Goal: Transaction & Acquisition: Book appointment/travel/reservation

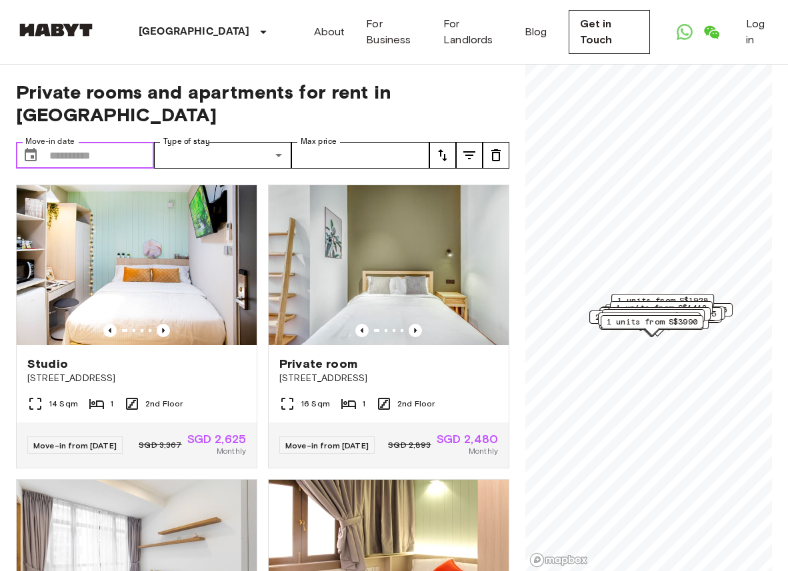
click at [116, 142] on input "Move-in date" at bounding box center [101, 155] width 105 height 27
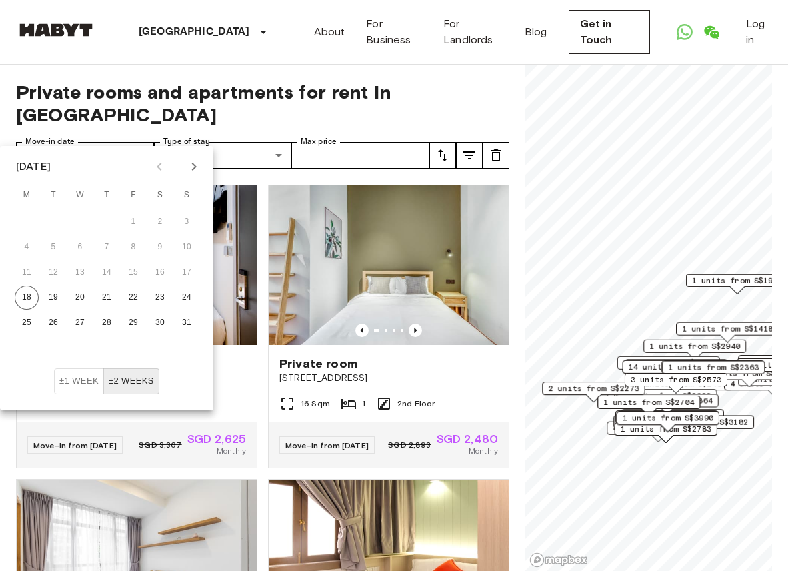
click at [186, 167] on icon "Next month" at bounding box center [194, 167] width 16 height 16
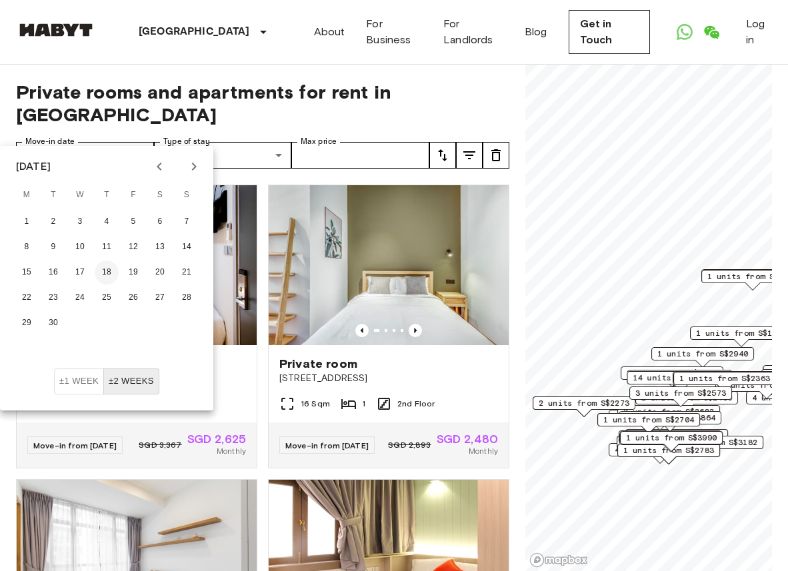
click at [111, 270] on button "18" at bounding box center [107, 273] width 24 height 24
type input "**********"
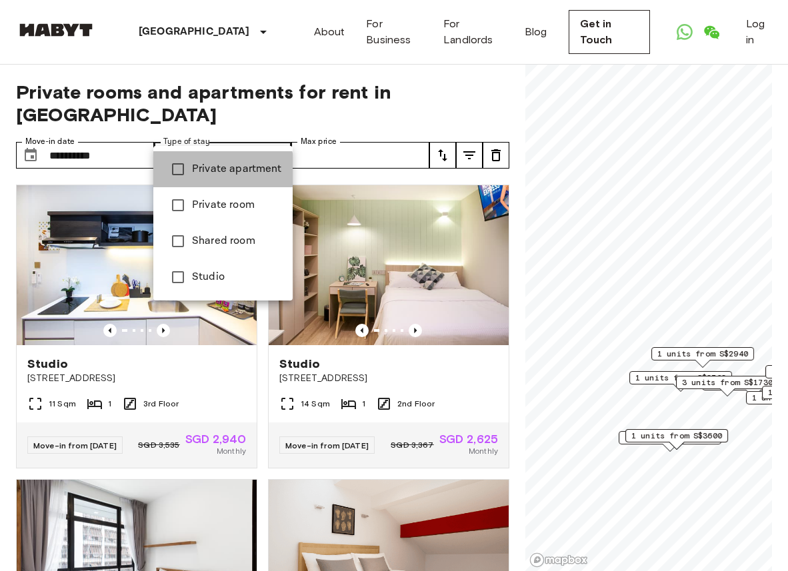
click at [211, 171] on span "Private apartment" at bounding box center [237, 169] width 90 height 16
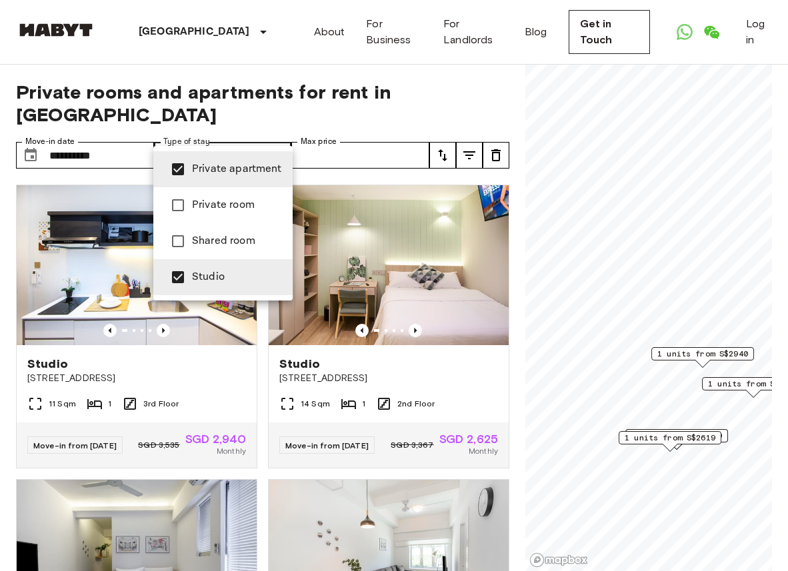
click at [242, 87] on div at bounding box center [394, 285] width 788 height 571
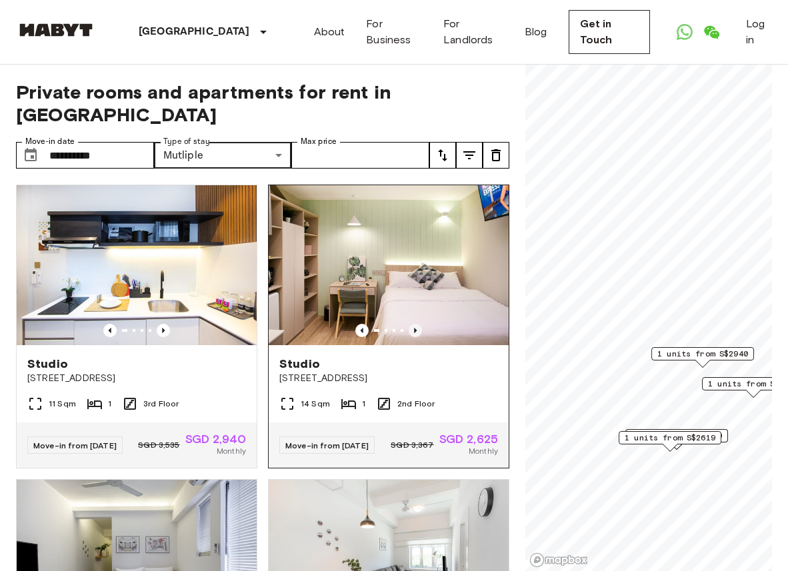
click at [416, 324] on icon "Previous image" at bounding box center [414, 330] width 13 height 13
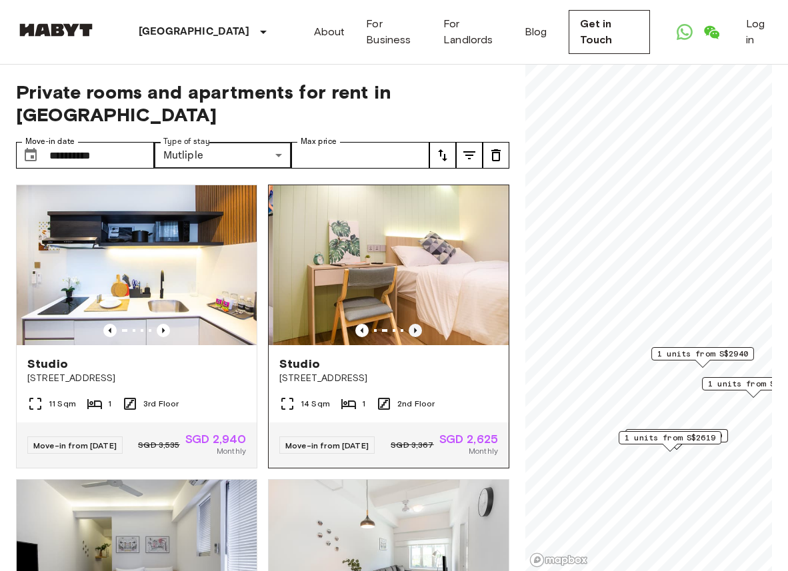
click at [416, 324] on icon "Previous image" at bounding box center [414, 330] width 13 height 13
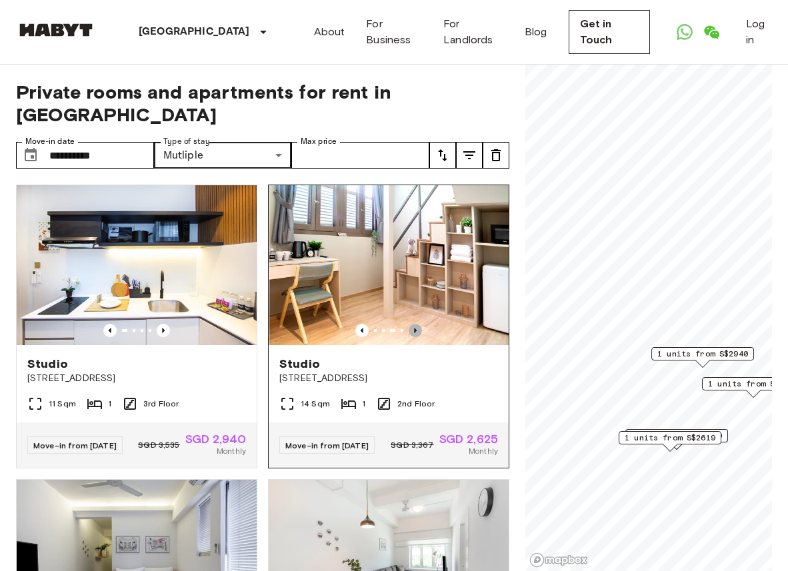
click at [416, 324] on icon "Previous image" at bounding box center [414, 330] width 13 height 13
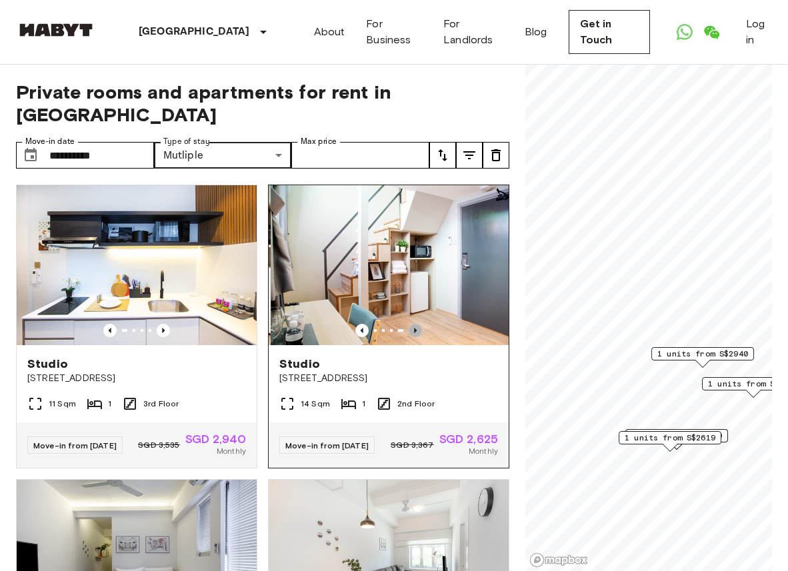
click at [416, 324] on icon "Previous image" at bounding box center [414, 330] width 13 height 13
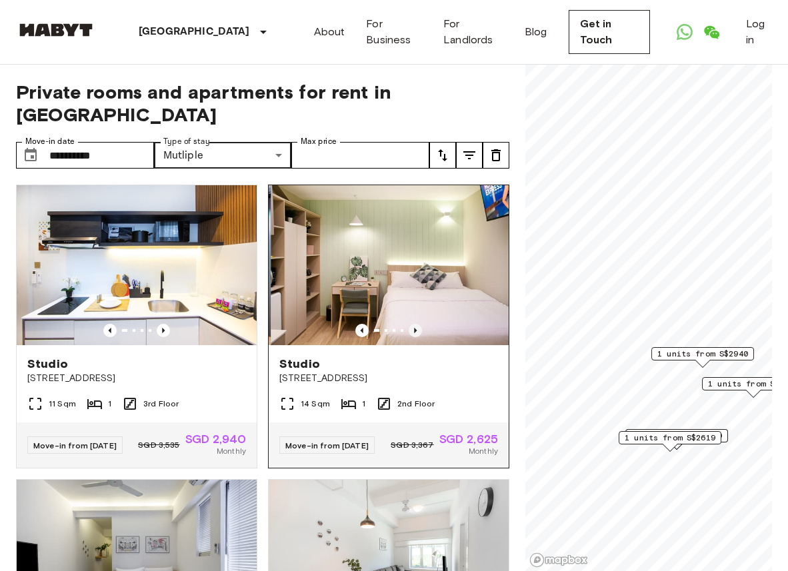
click at [416, 324] on icon "Previous image" at bounding box center [414, 330] width 13 height 13
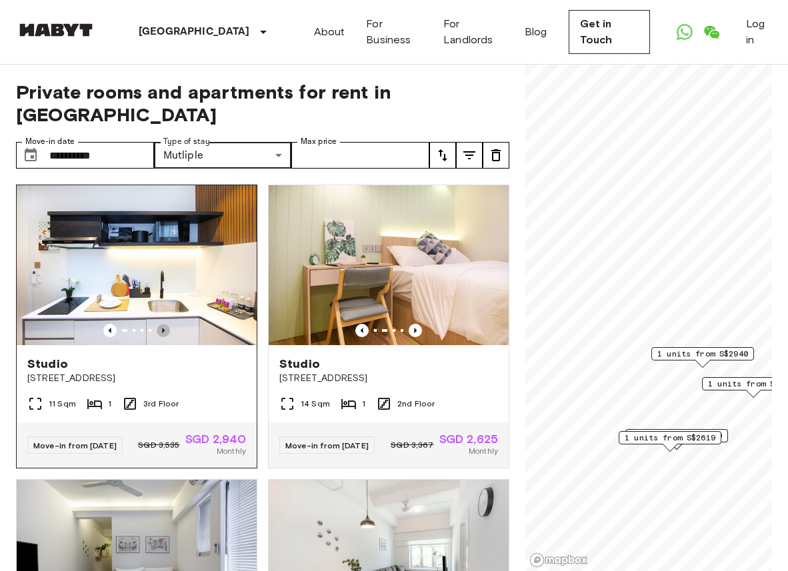
click at [162, 328] on icon "Previous image" at bounding box center [163, 330] width 3 height 5
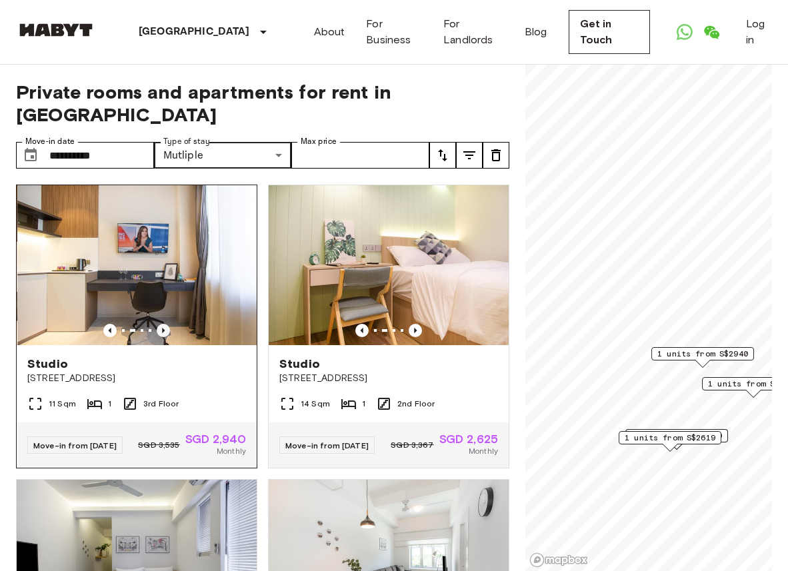
click at [162, 328] on icon "Previous image" at bounding box center [163, 330] width 3 height 5
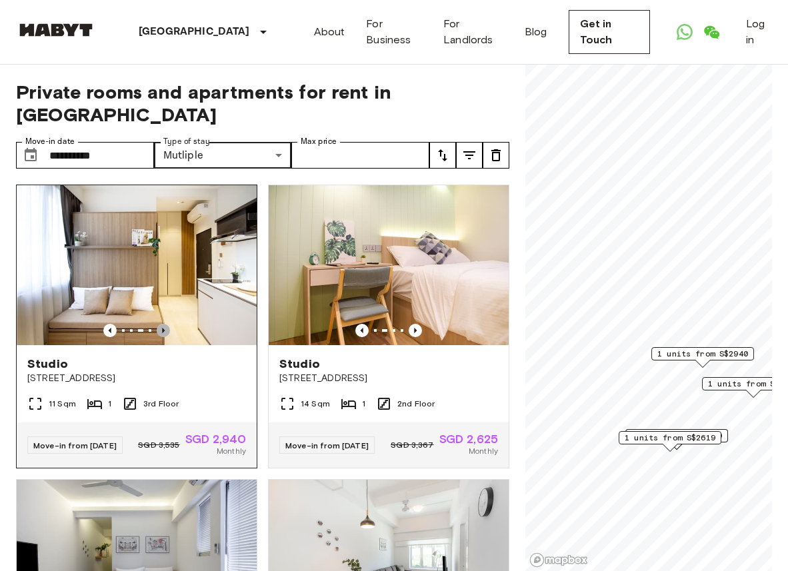
click at [162, 328] on icon "Previous image" at bounding box center [163, 330] width 3 height 5
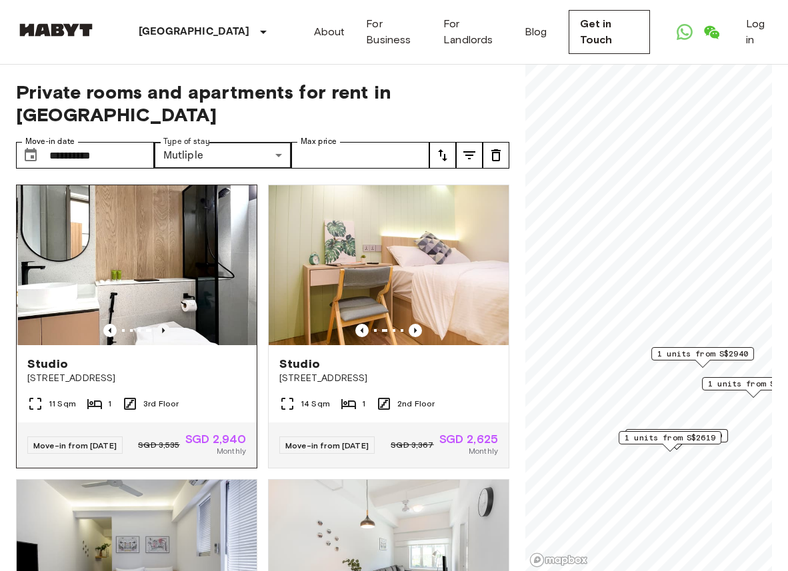
click at [162, 328] on icon "Previous image" at bounding box center [163, 330] width 3 height 5
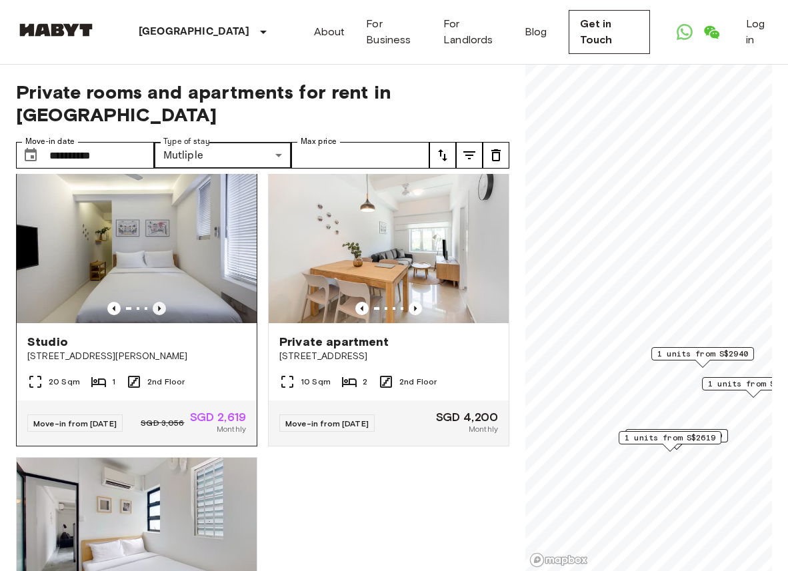
scroll to position [318, 0]
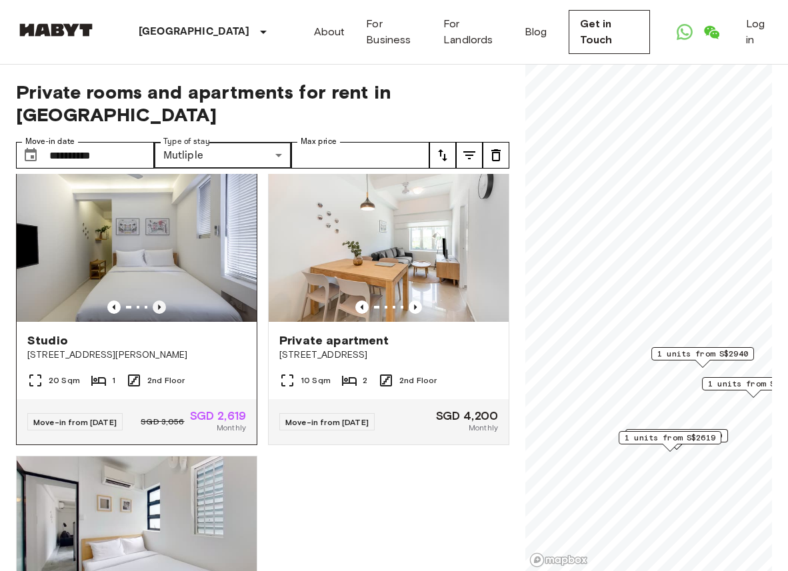
click at [159, 301] on icon "Previous image" at bounding box center [159, 307] width 13 height 13
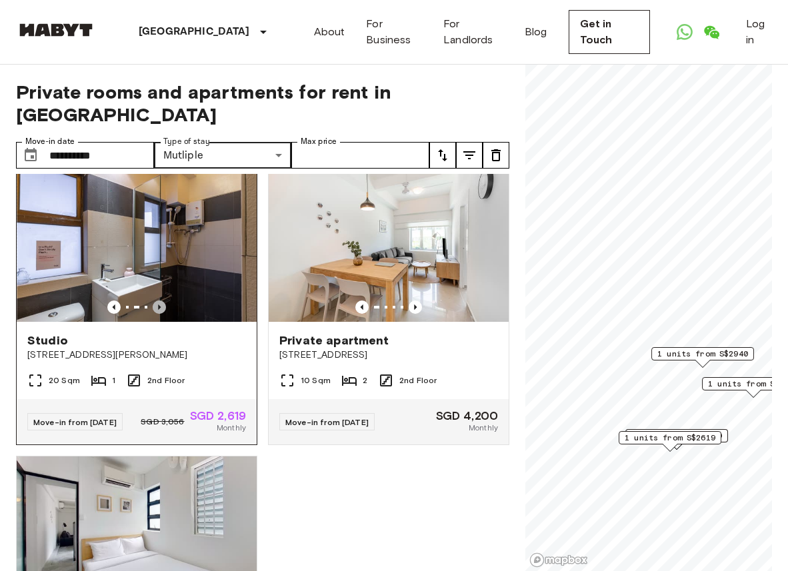
click at [159, 301] on icon "Previous image" at bounding box center [159, 307] width 13 height 13
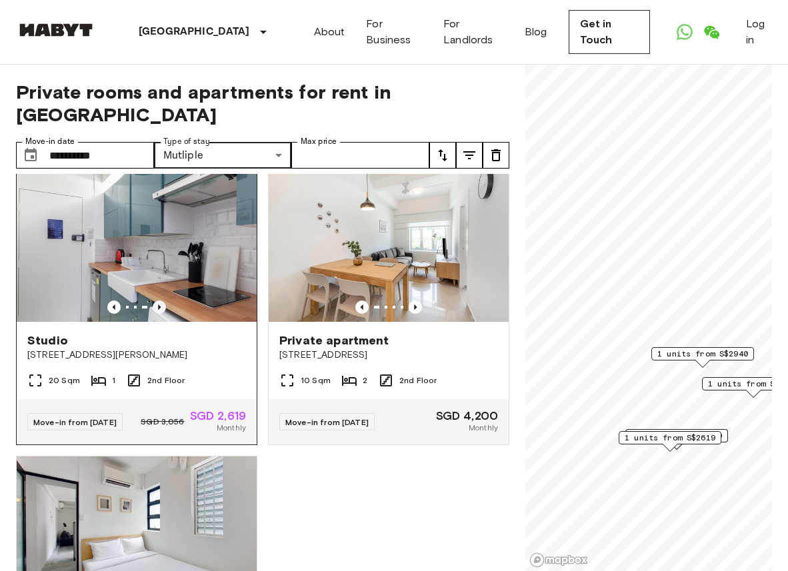
click at [159, 301] on icon "Previous image" at bounding box center [159, 307] width 13 height 13
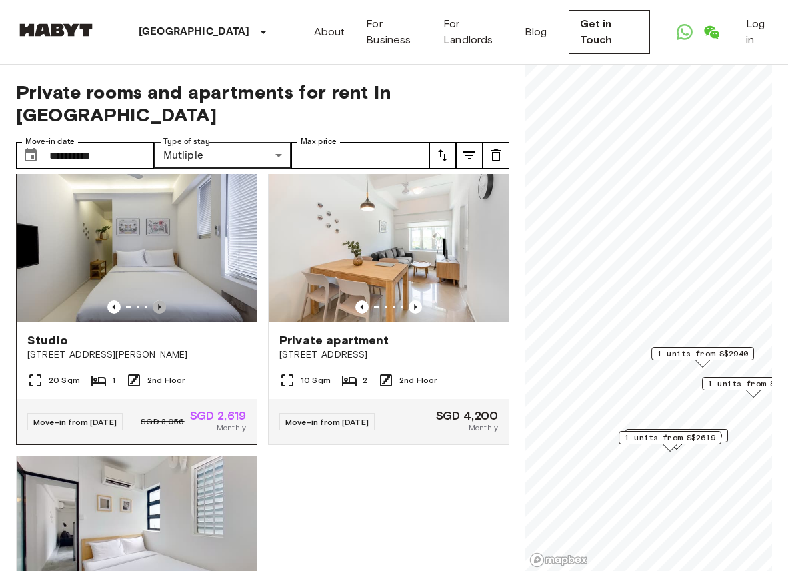
click at [159, 301] on icon "Previous image" at bounding box center [159, 307] width 13 height 13
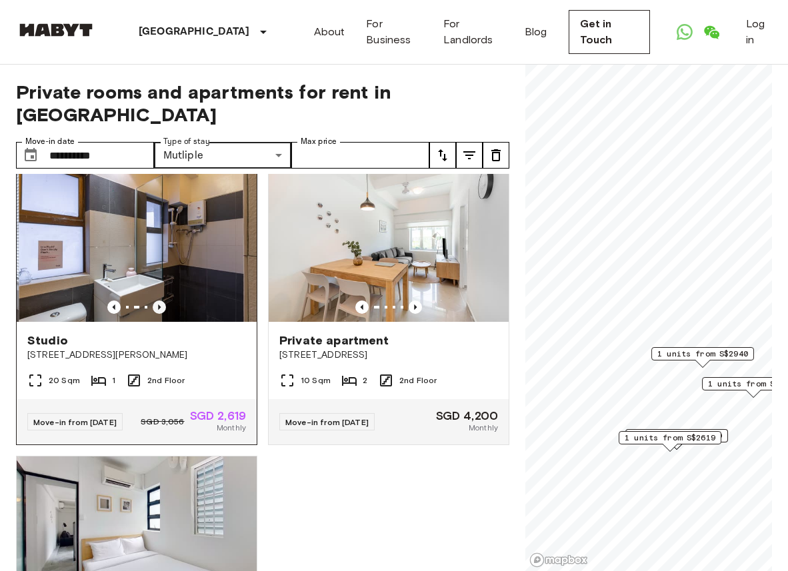
click at [159, 301] on icon "Previous image" at bounding box center [159, 307] width 13 height 13
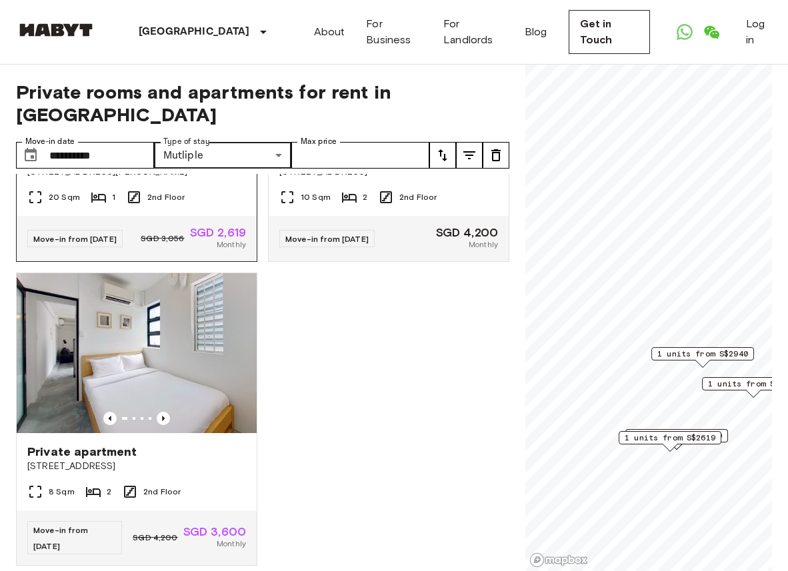
scroll to position [508, 0]
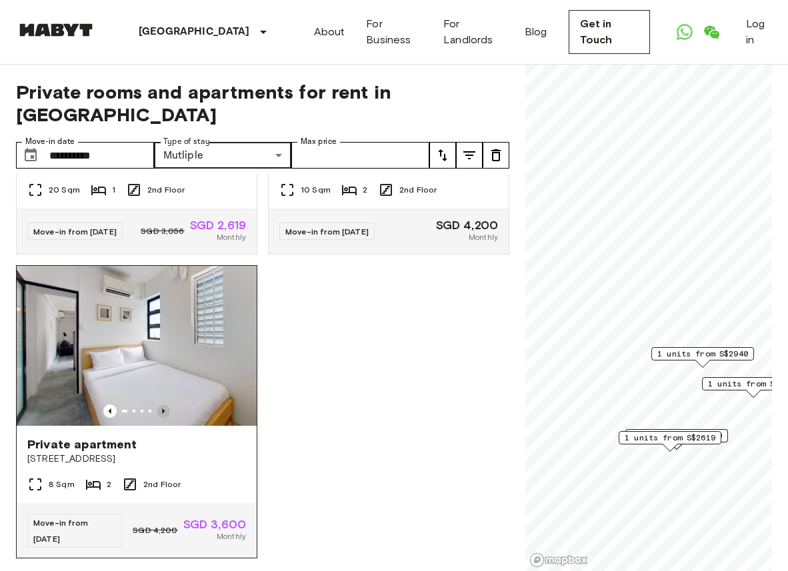
click at [164, 404] on icon "Previous image" at bounding box center [163, 410] width 13 height 13
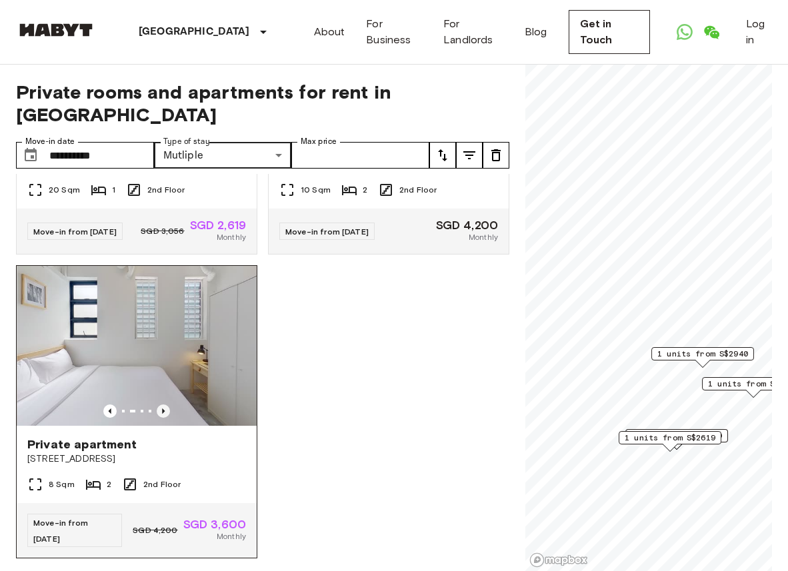
click at [164, 404] on icon "Previous image" at bounding box center [163, 410] width 13 height 13
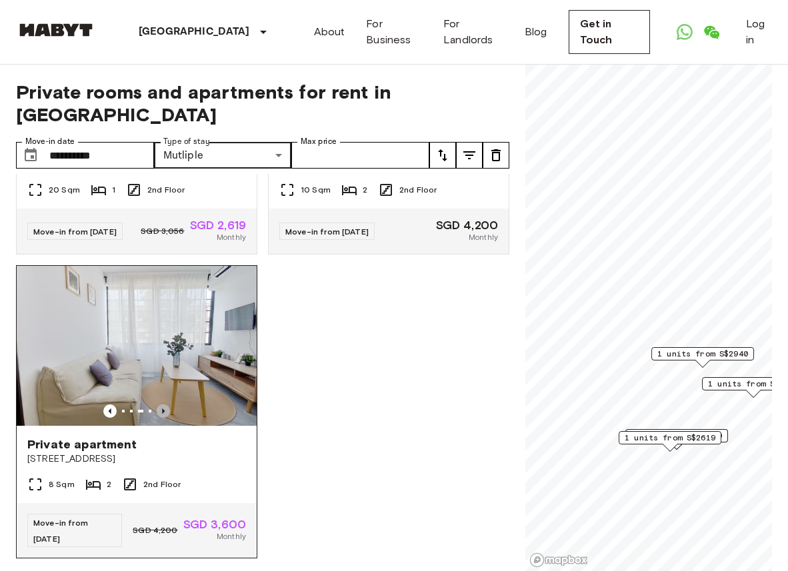
click at [164, 404] on icon "Previous image" at bounding box center [163, 410] width 13 height 13
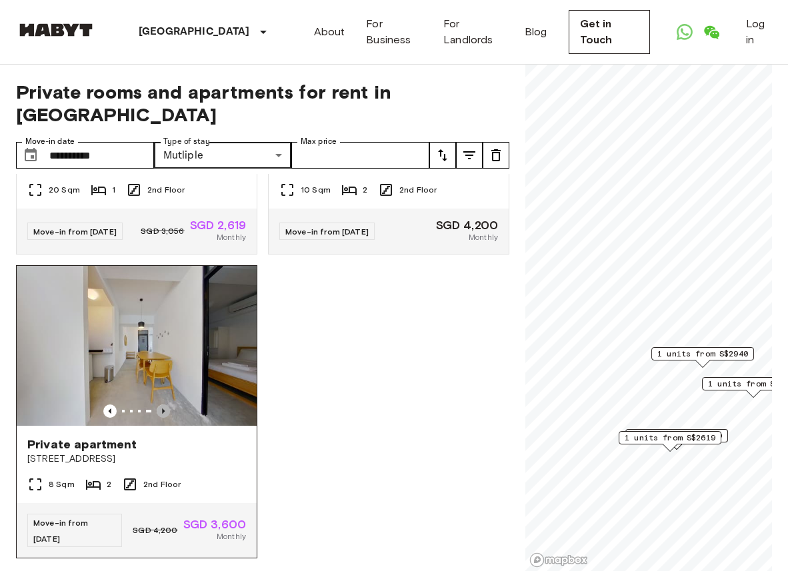
click at [164, 404] on icon "Previous image" at bounding box center [163, 410] width 13 height 13
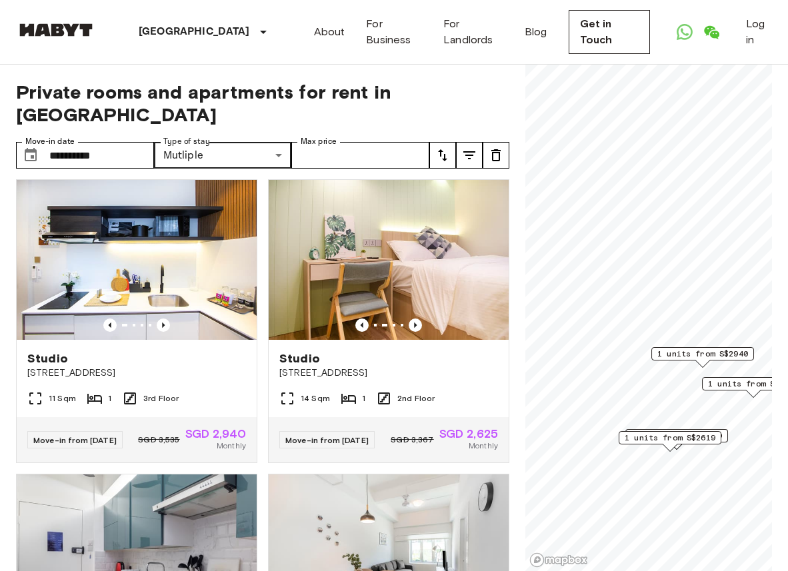
scroll to position [0, 0]
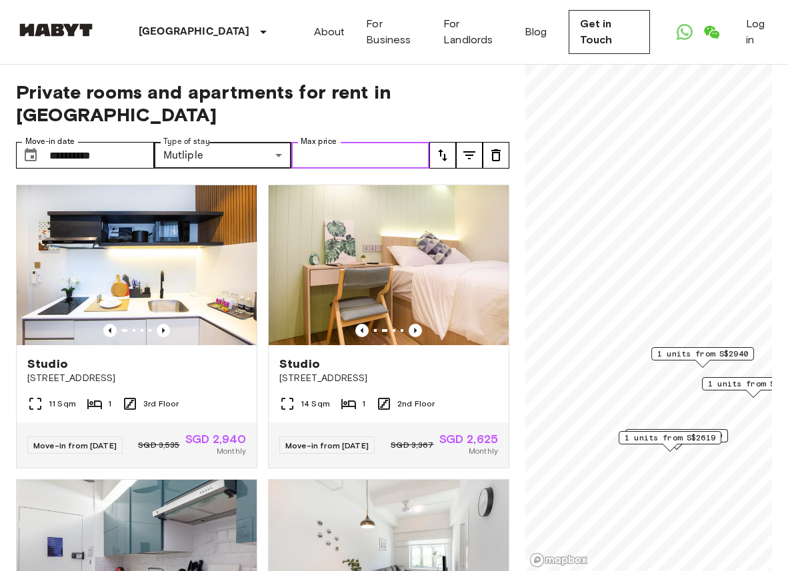
click at [336, 142] on input "Max price" at bounding box center [360, 155] width 138 height 27
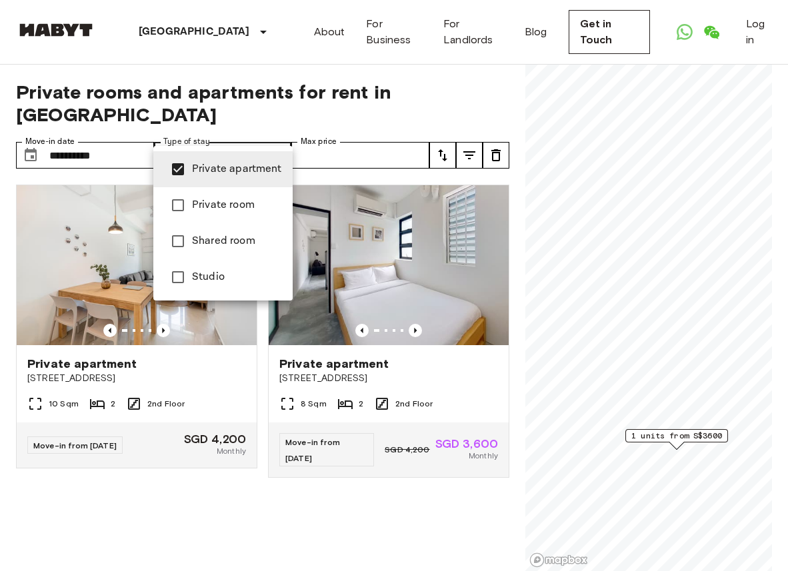
click at [411, 89] on div at bounding box center [394, 285] width 788 height 571
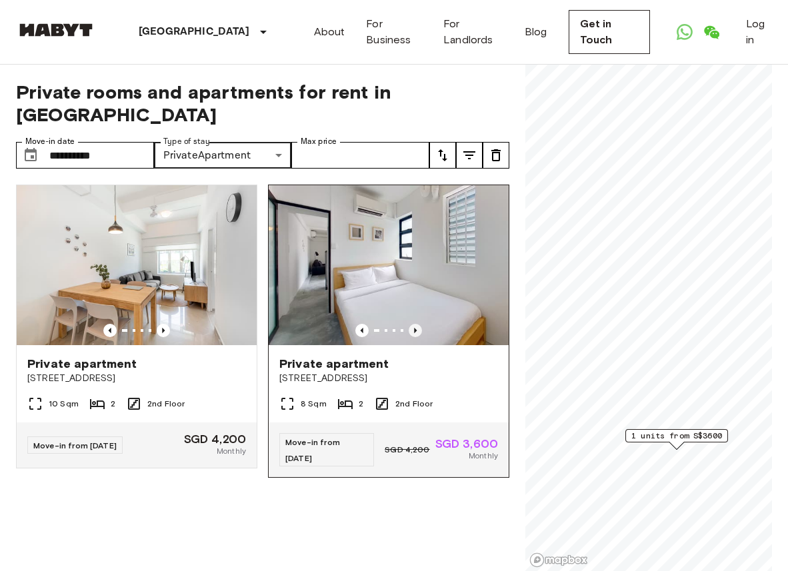
click at [413, 324] on icon "Previous image" at bounding box center [414, 330] width 13 height 13
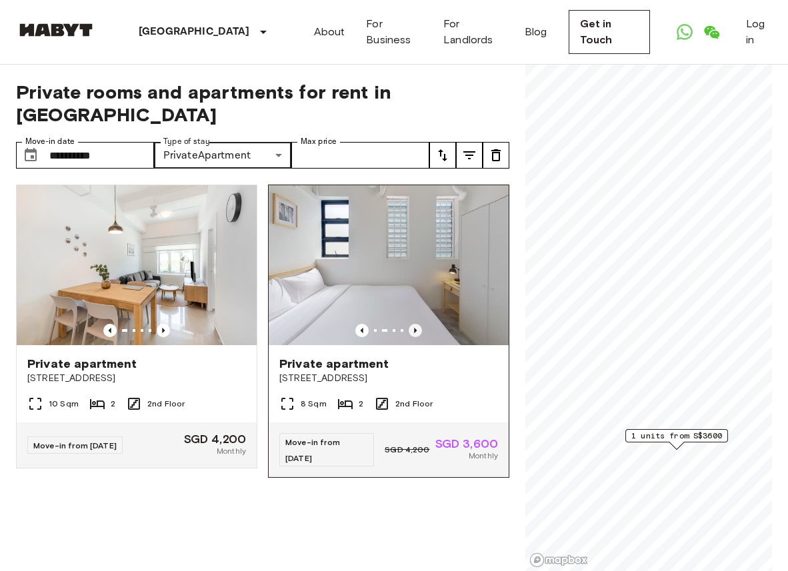
click at [413, 324] on icon "Previous image" at bounding box center [414, 330] width 13 height 13
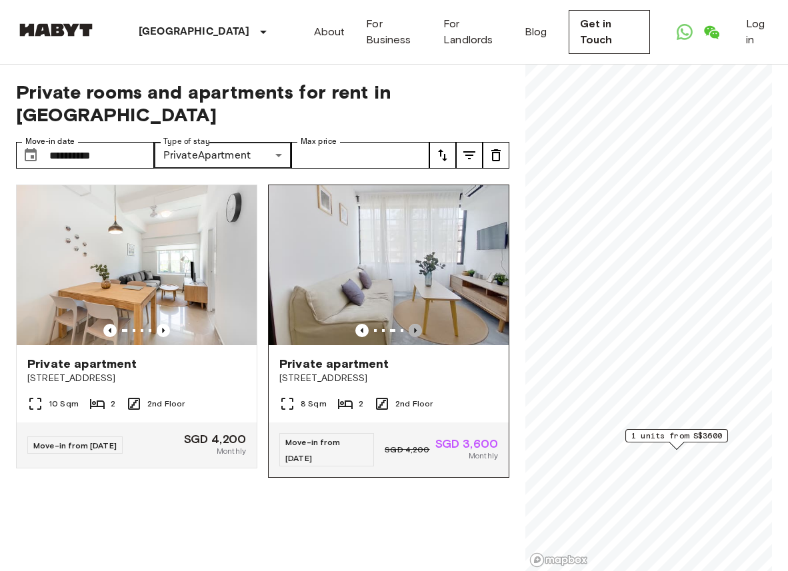
click at [413, 324] on icon "Previous image" at bounding box center [414, 330] width 13 height 13
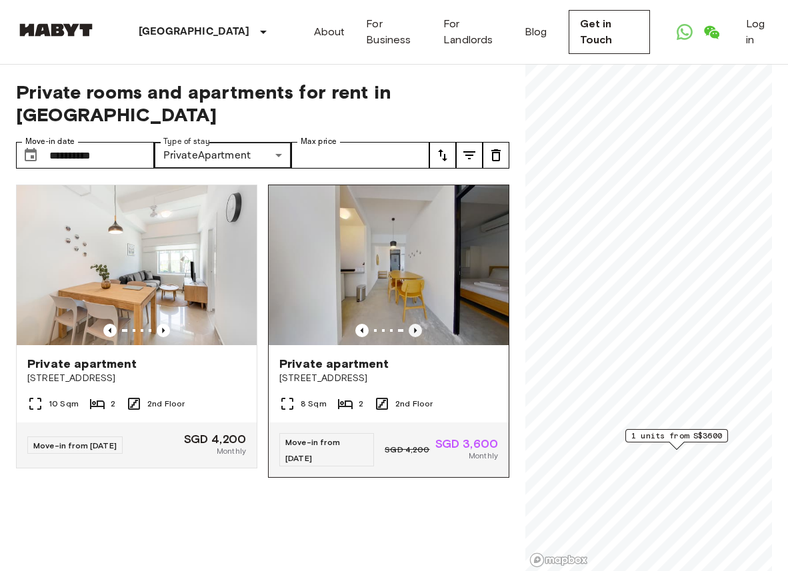
click at [413, 324] on icon "Previous image" at bounding box center [414, 330] width 13 height 13
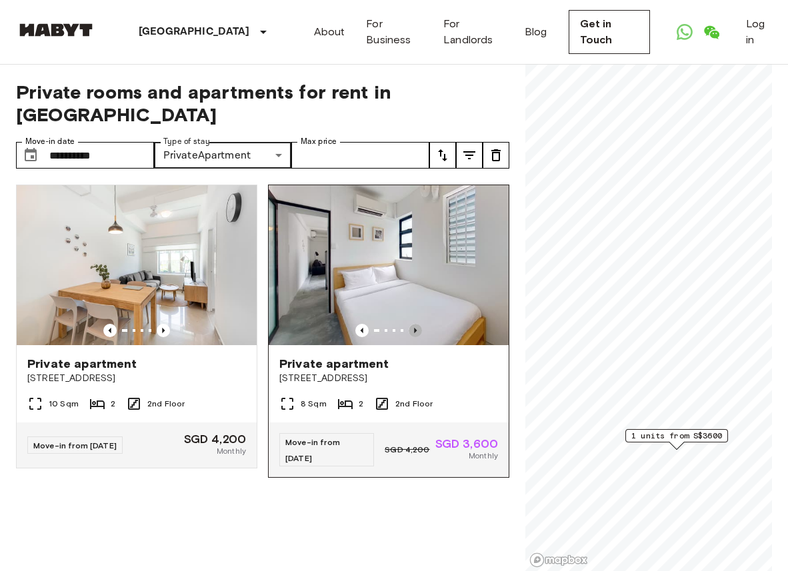
click at [413, 324] on icon "Previous image" at bounding box center [414, 330] width 13 height 13
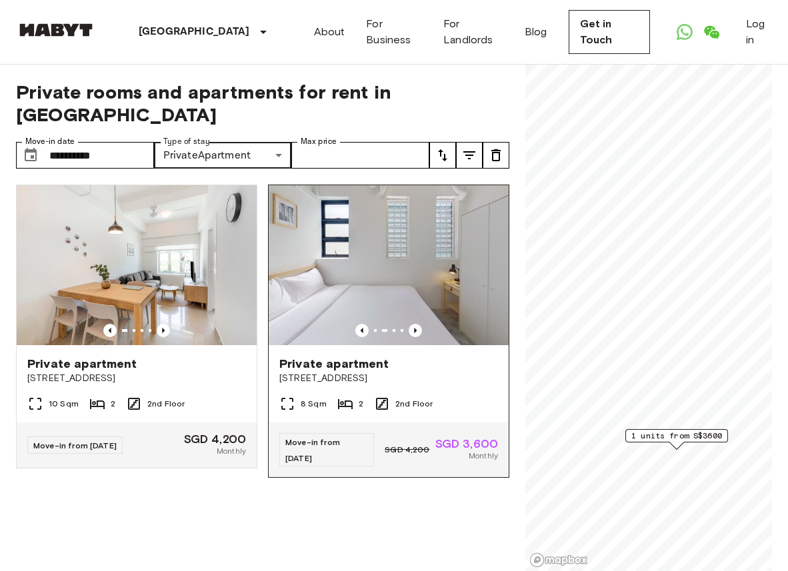
click at [428, 259] on img at bounding box center [389, 265] width 240 height 160
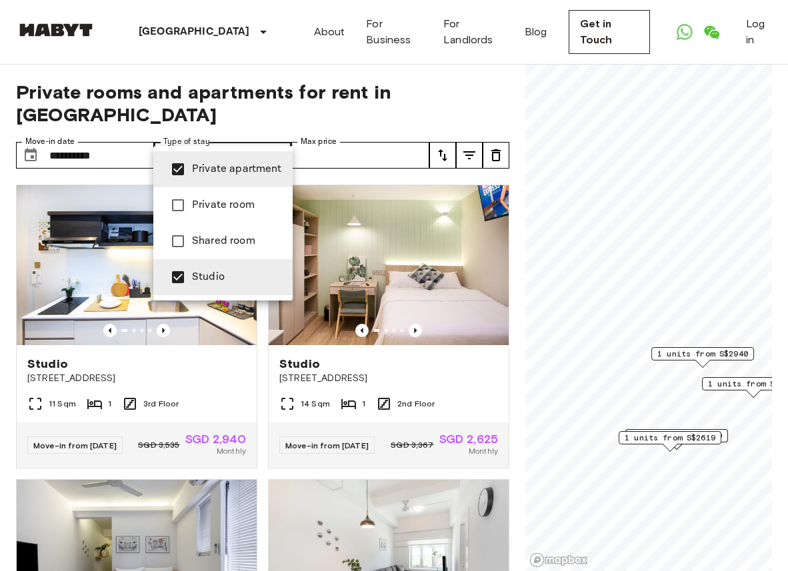
click at [378, 111] on div at bounding box center [394, 285] width 788 height 571
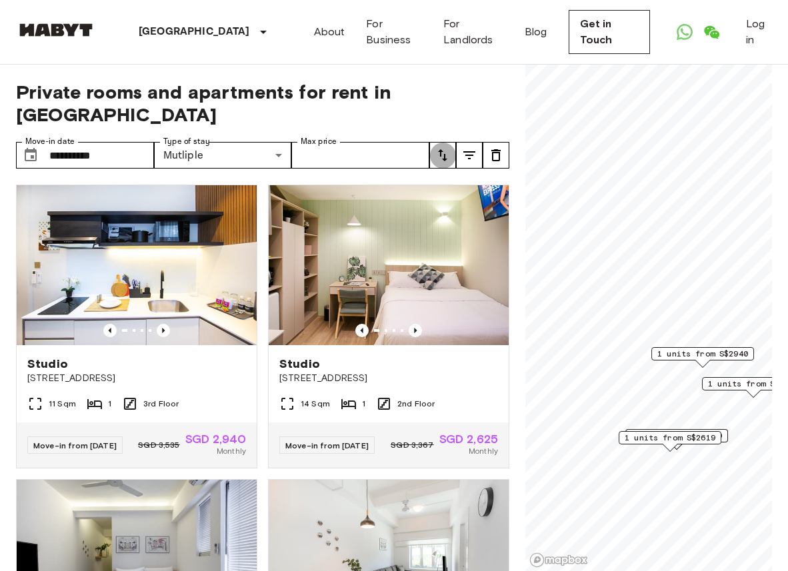
click at [436, 147] on icon "tune" at bounding box center [442, 155] width 16 height 16
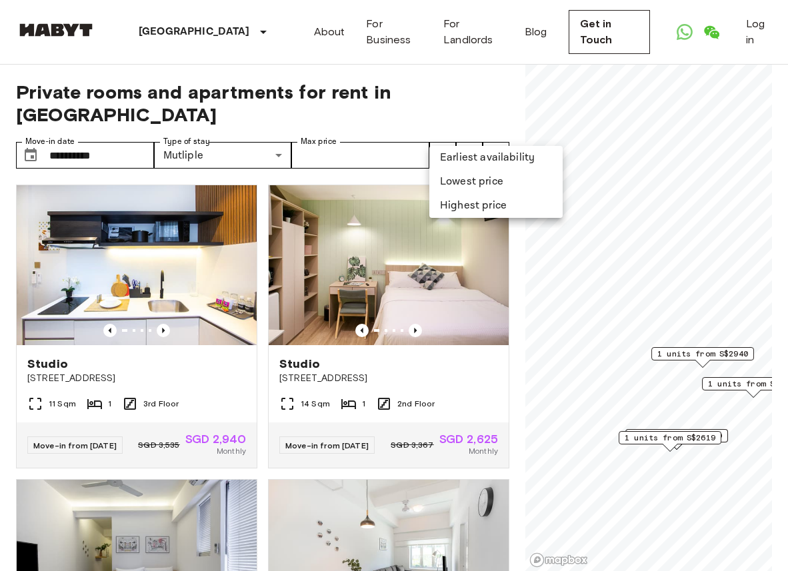
click at [458, 105] on div at bounding box center [394, 285] width 788 height 571
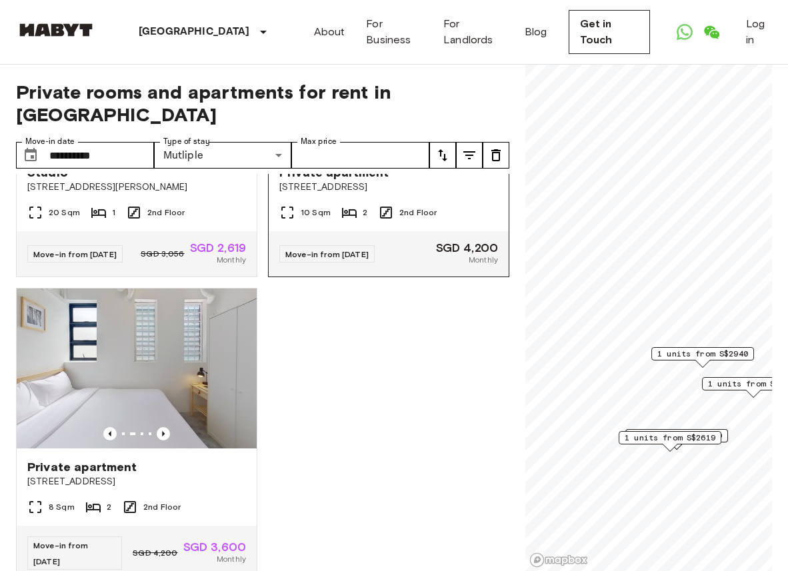
scroll to position [484, 0]
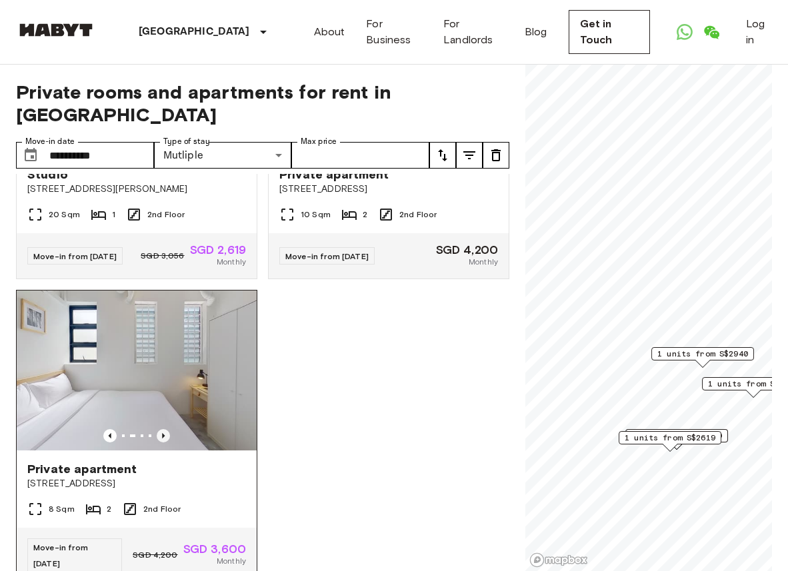
click at [163, 433] on icon "Previous image" at bounding box center [163, 435] width 3 height 5
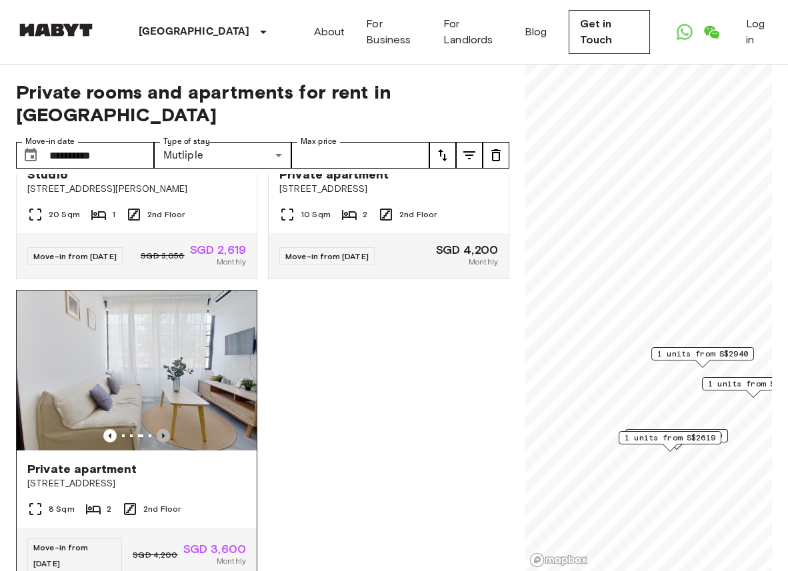
click at [163, 433] on icon "Previous image" at bounding box center [163, 435] width 3 height 5
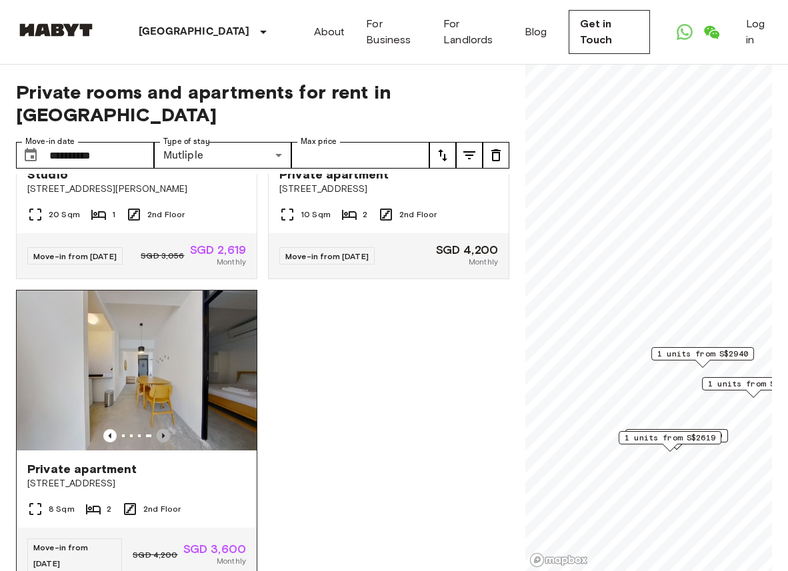
click at [163, 433] on icon "Previous image" at bounding box center [163, 435] width 3 height 5
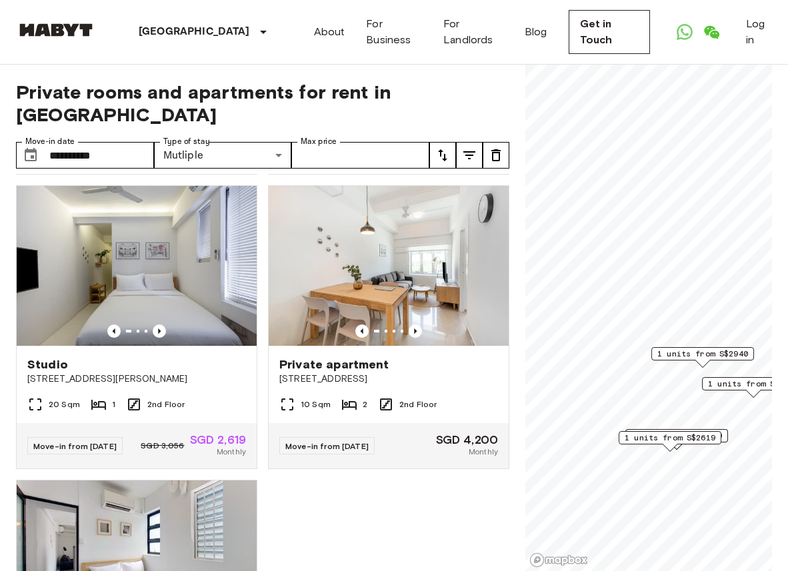
scroll to position [287, 0]
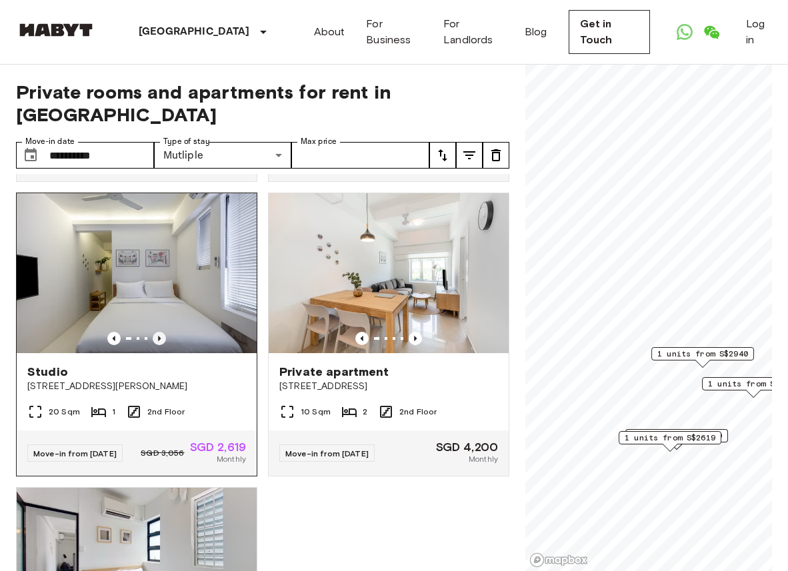
click at [161, 332] on icon "Previous image" at bounding box center [159, 338] width 13 height 13
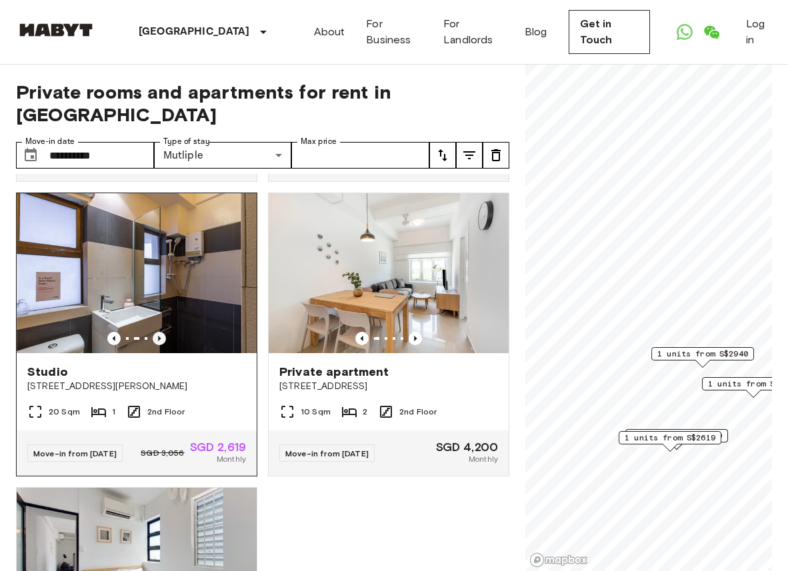
click at [161, 332] on icon "Previous image" at bounding box center [159, 338] width 13 height 13
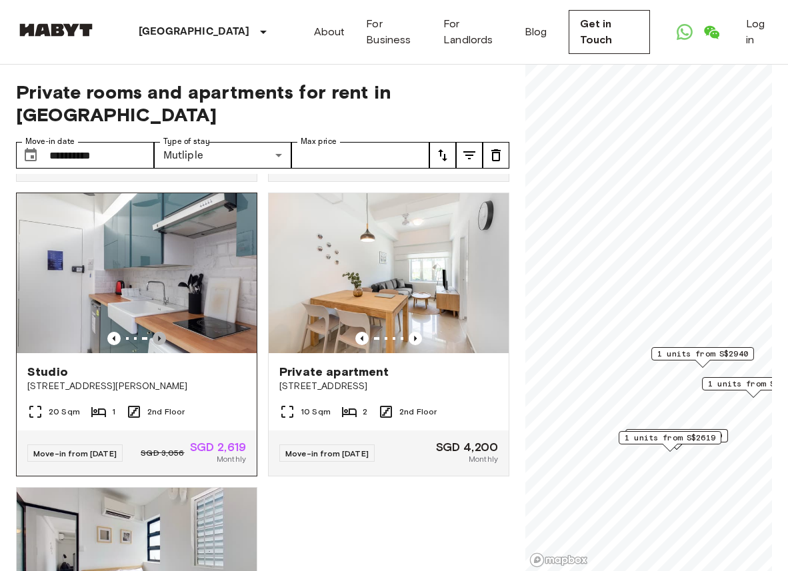
click at [161, 332] on icon "Previous image" at bounding box center [159, 338] width 13 height 13
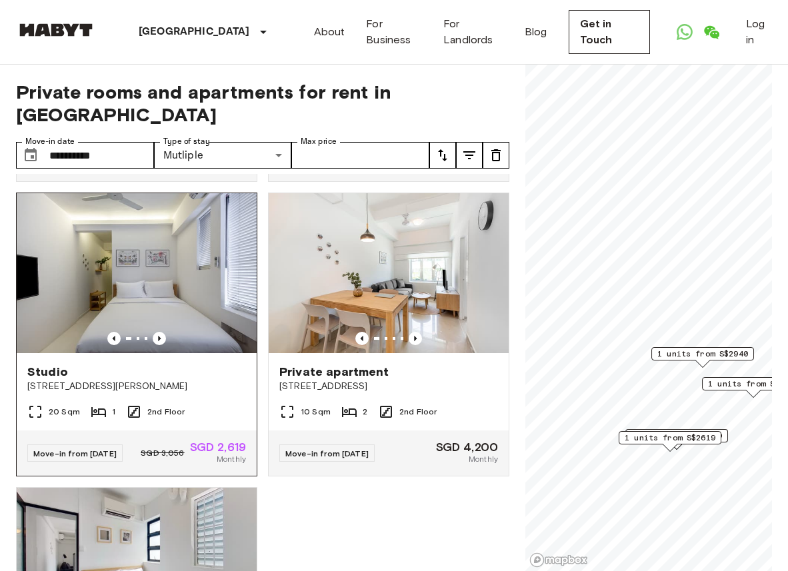
click at [179, 272] on img at bounding box center [137, 273] width 240 height 160
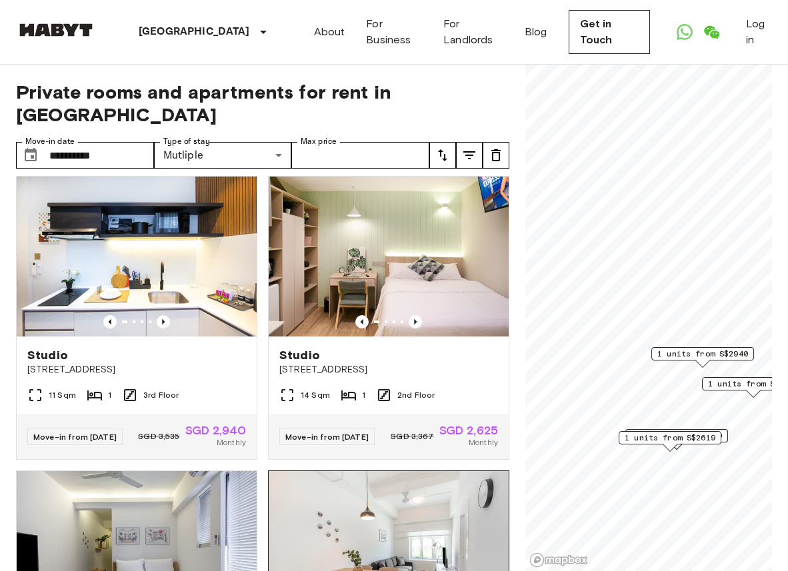
scroll to position [0, 0]
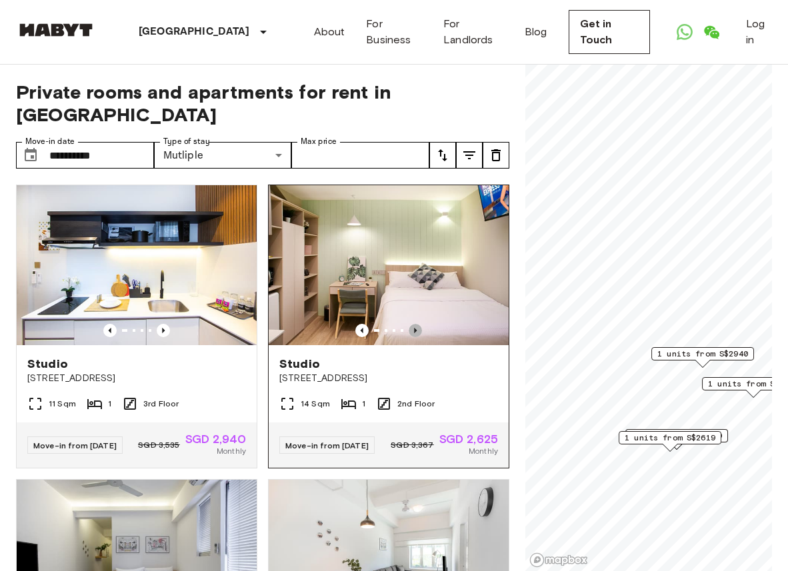
click at [408, 324] on icon "Previous image" at bounding box center [414, 330] width 13 height 13
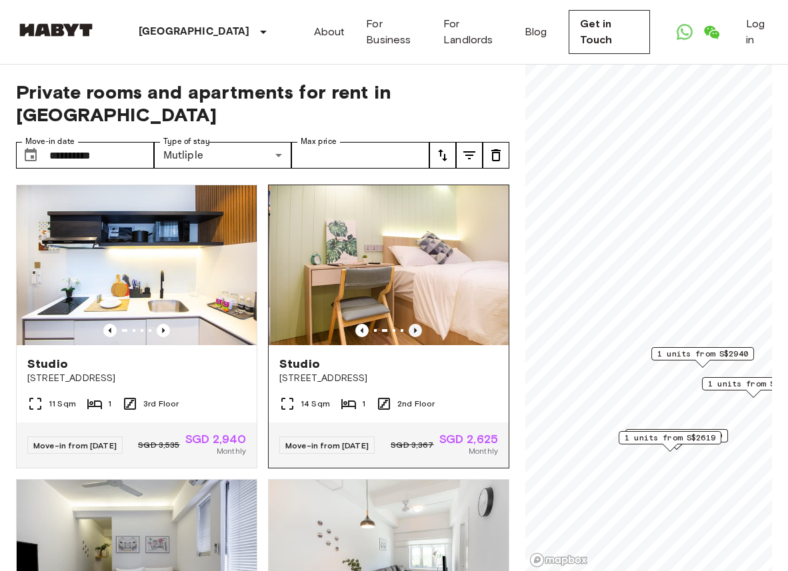
click at [408, 324] on icon "Previous image" at bounding box center [414, 330] width 13 height 13
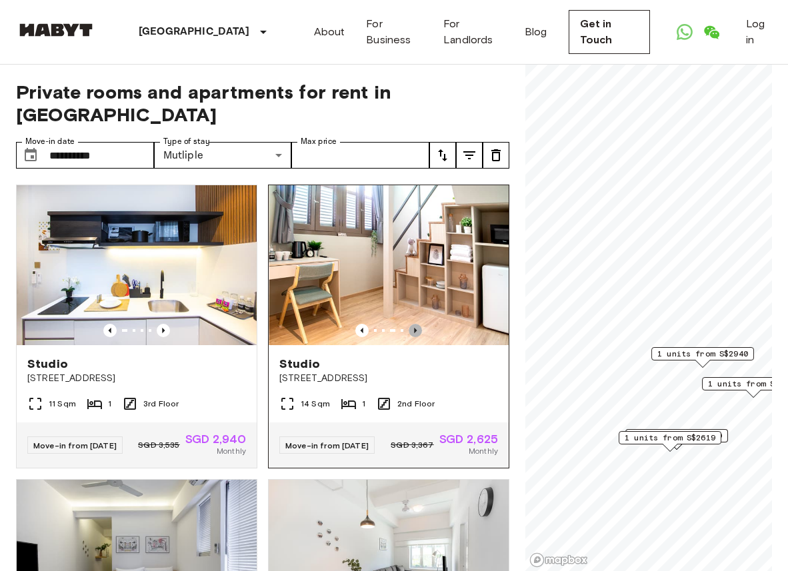
click at [408, 324] on icon "Previous image" at bounding box center [414, 330] width 13 height 13
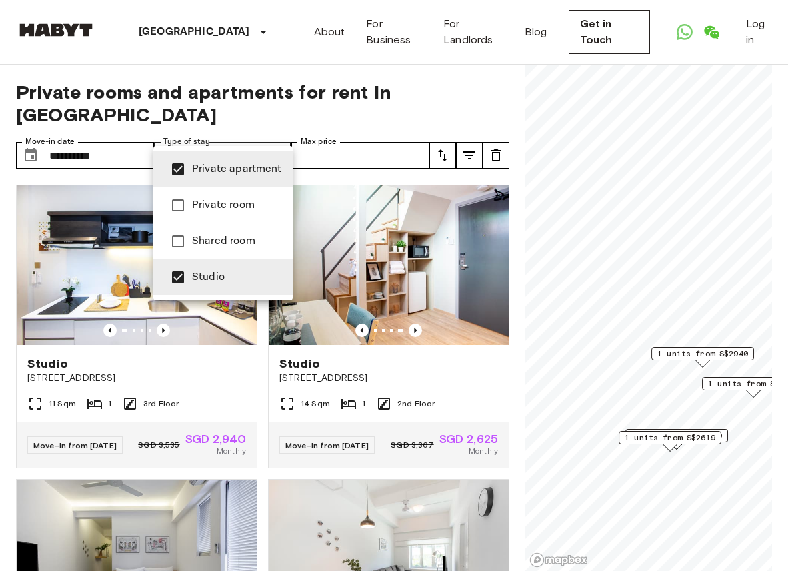
click at [237, 198] on span "Private room" at bounding box center [237, 205] width 90 height 16
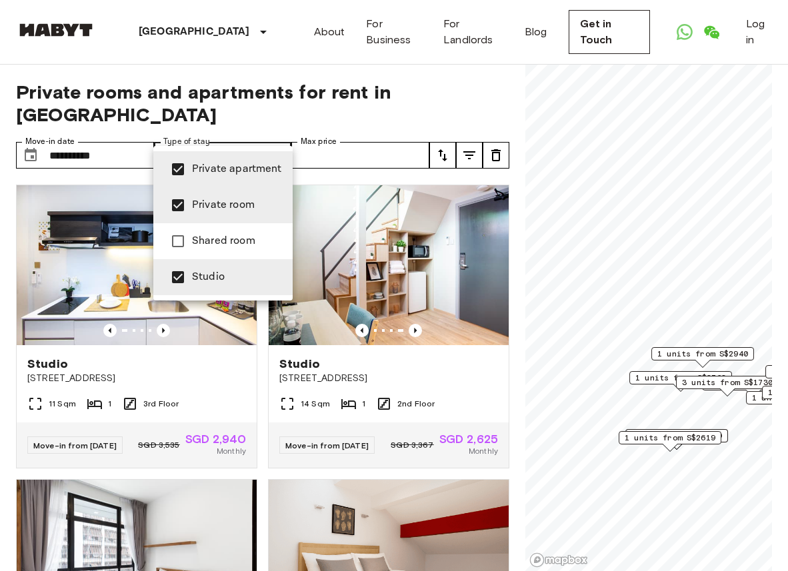
click at [363, 129] on div at bounding box center [394, 285] width 788 height 571
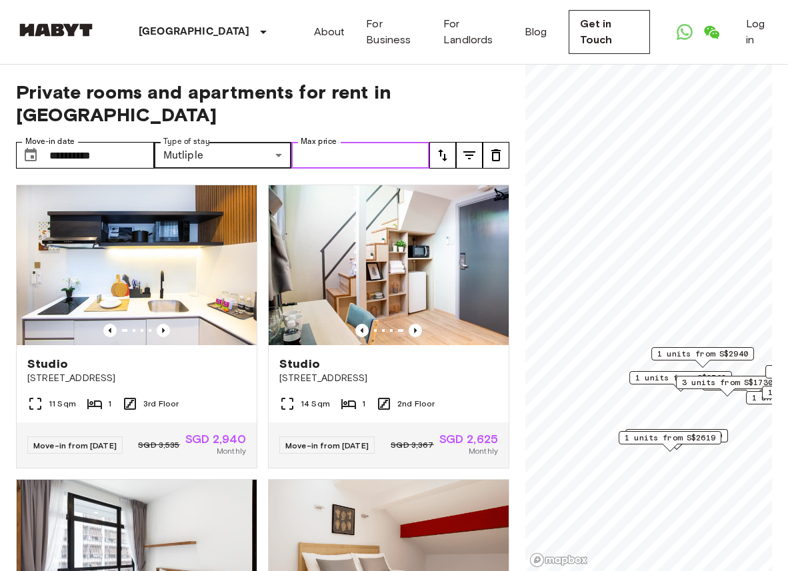
click at [368, 142] on input "Max price" at bounding box center [360, 155] width 138 height 27
click at [431, 142] on button "tune" at bounding box center [442, 155] width 27 height 27
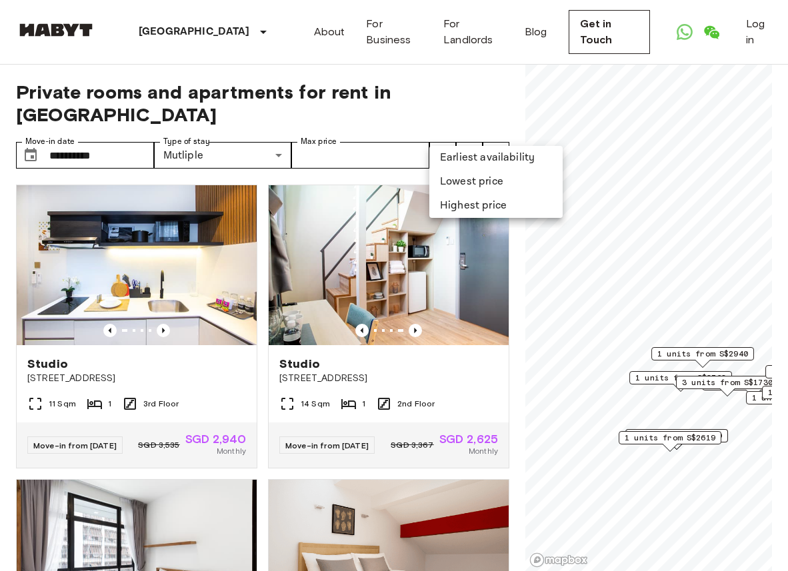
click at [457, 203] on li "Highest price" at bounding box center [495, 206] width 133 height 24
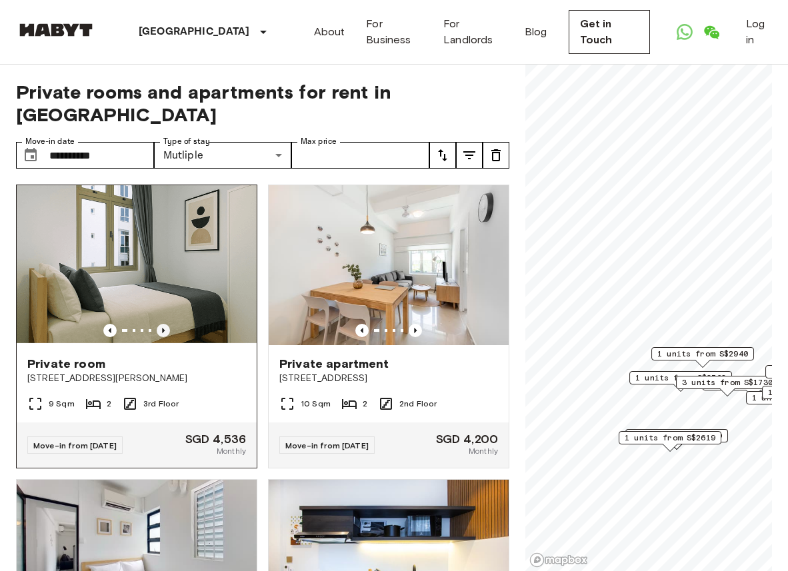
click at [166, 324] on icon "Previous image" at bounding box center [163, 330] width 13 height 13
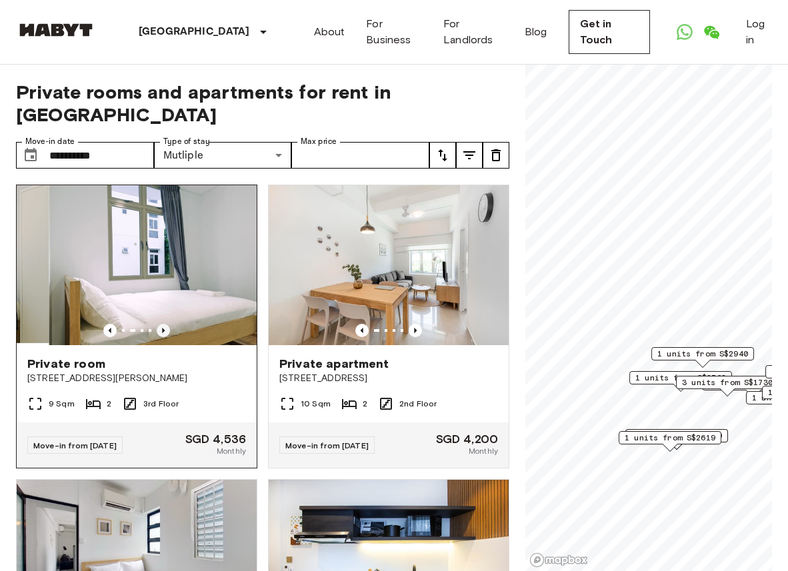
click at [166, 324] on icon "Previous image" at bounding box center [163, 330] width 13 height 13
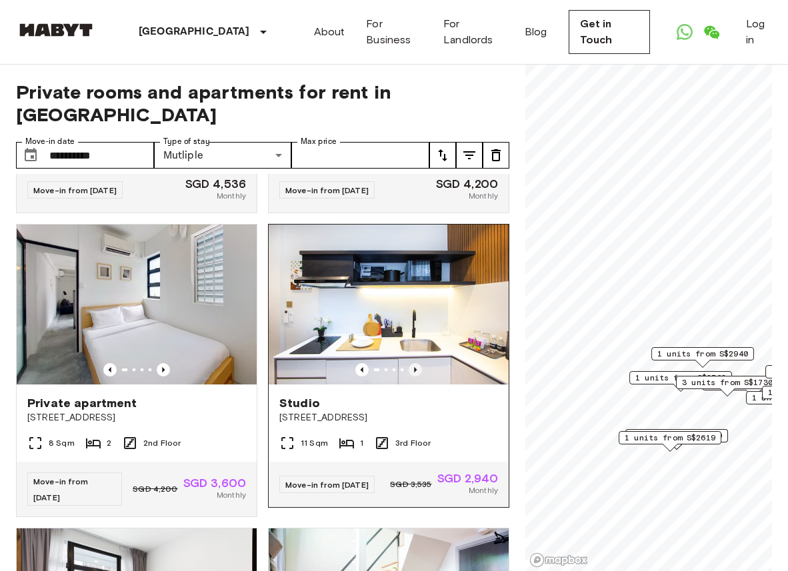
scroll to position [283, 0]
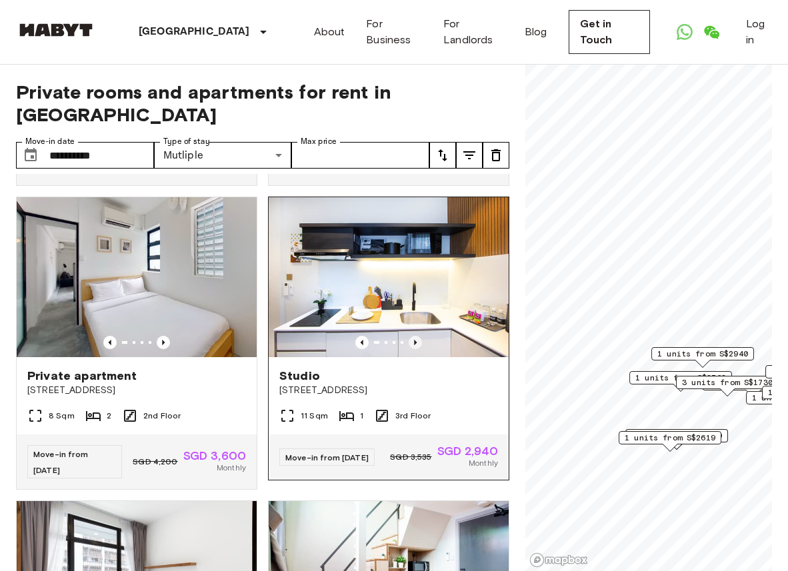
click at [411, 336] on icon "Previous image" at bounding box center [414, 342] width 13 height 13
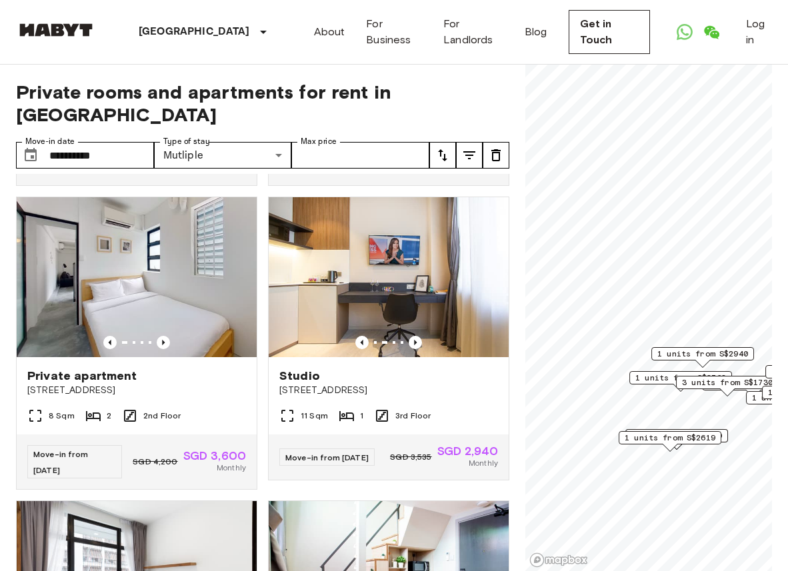
click at [514, 221] on div "**********" at bounding box center [394, 318] width 756 height 507
click at [514, 220] on div "**********" at bounding box center [394, 318] width 756 height 507
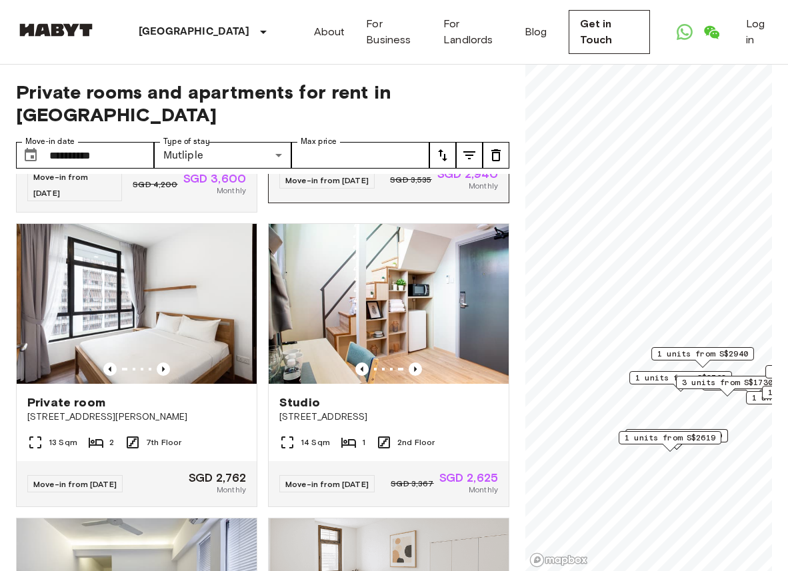
scroll to position [548, 0]
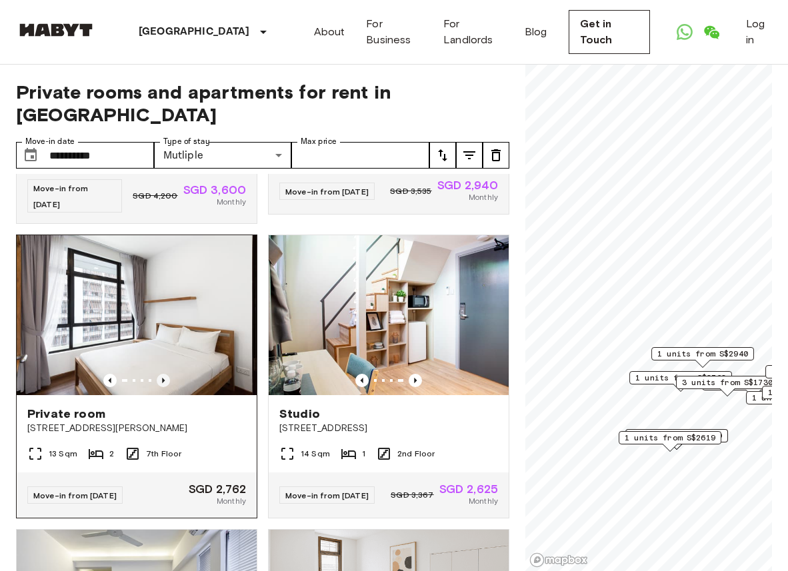
click at [163, 378] on icon "Previous image" at bounding box center [163, 380] width 3 height 5
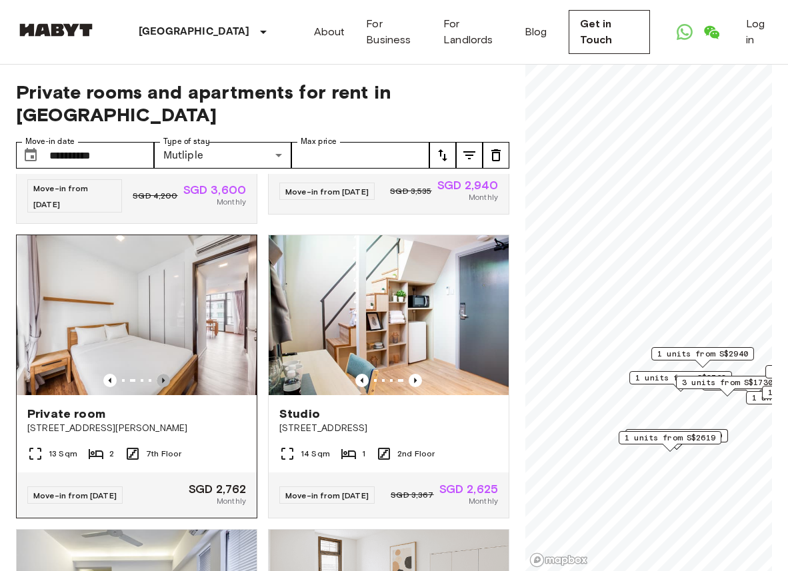
click at [163, 378] on icon "Previous image" at bounding box center [163, 380] width 3 height 5
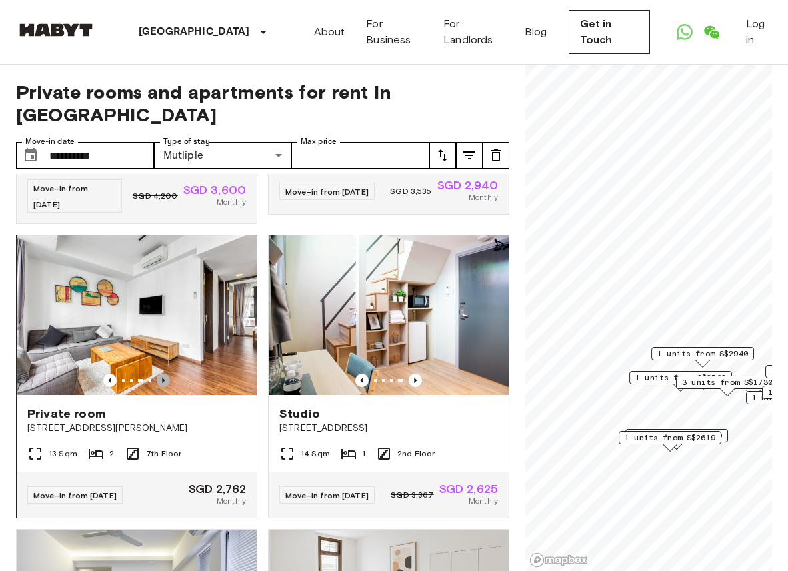
click at [163, 378] on icon "Previous image" at bounding box center [163, 380] width 3 height 5
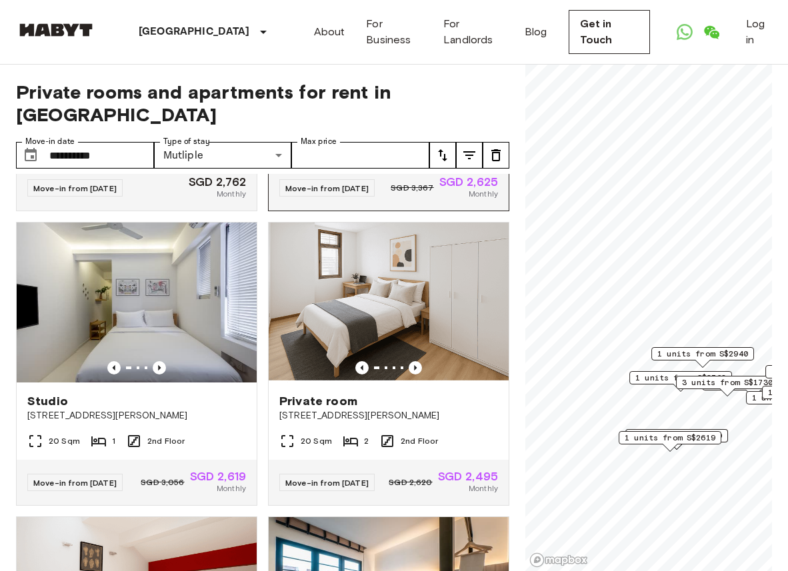
scroll to position [874, 0]
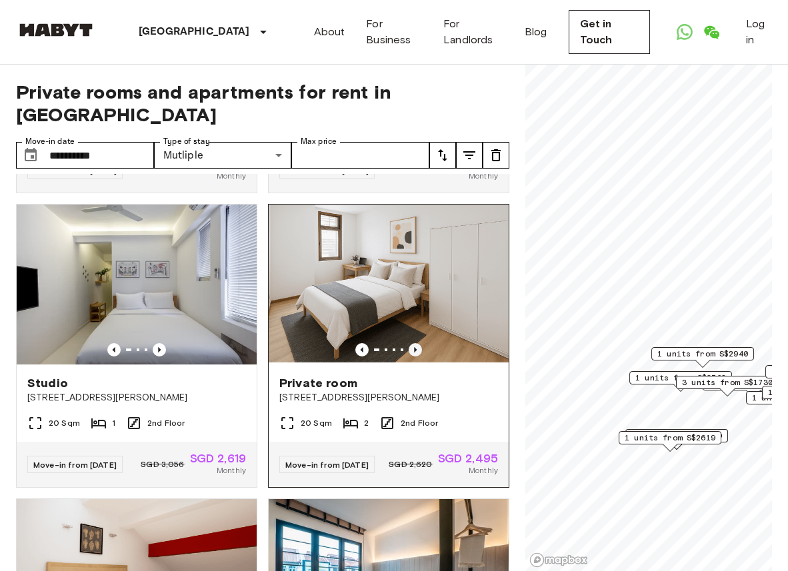
click at [416, 343] on icon "Previous image" at bounding box center [414, 349] width 13 height 13
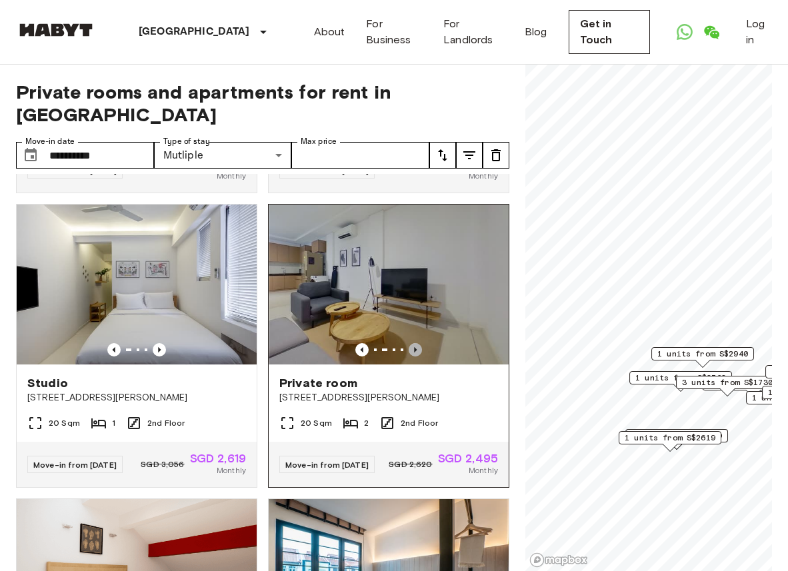
click at [416, 343] on icon "Previous image" at bounding box center [414, 349] width 13 height 13
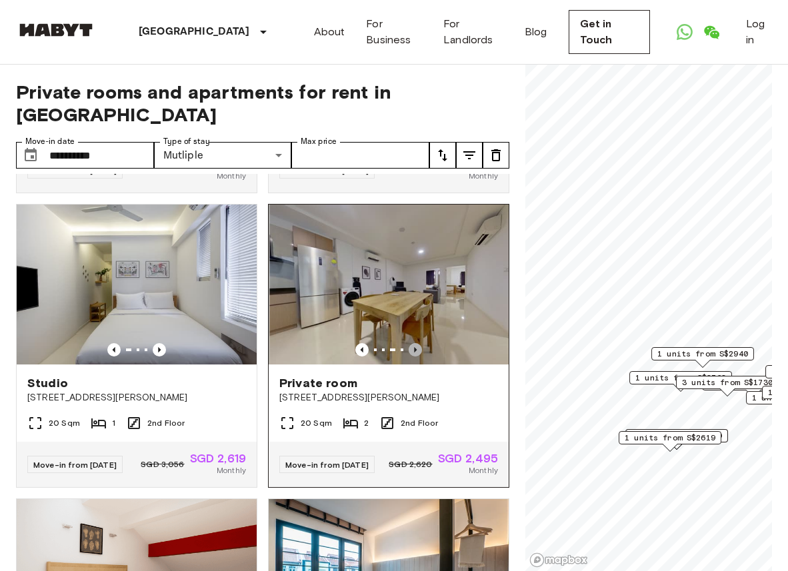
click at [416, 343] on icon "Previous image" at bounding box center [414, 349] width 13 height 13
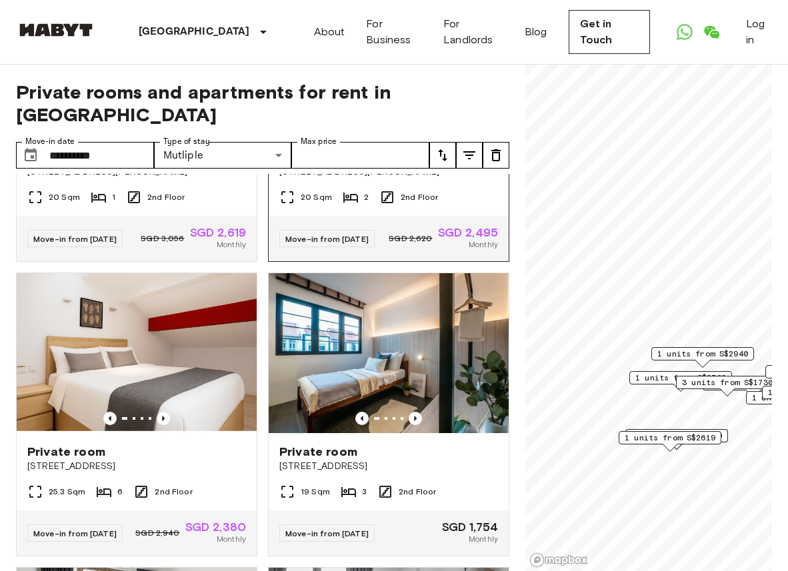
scroll to position [1119, 0]
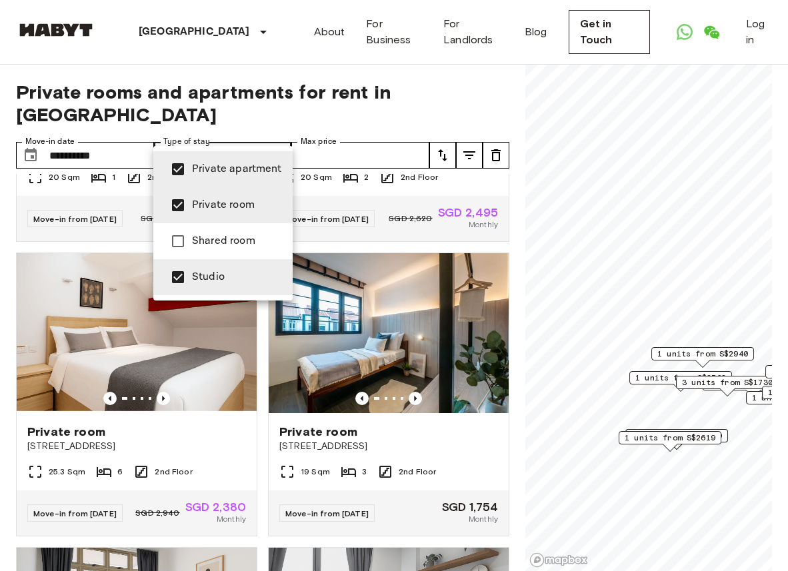
click at [216, 197] on span "Private room" at bounding box center [237, 205] width 90 height 16
type input "**********"
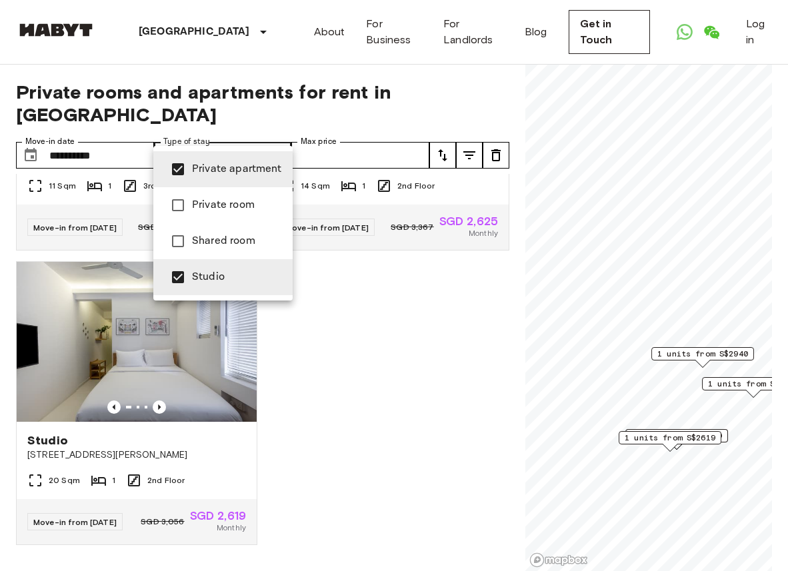
scroll to position [508, 0]
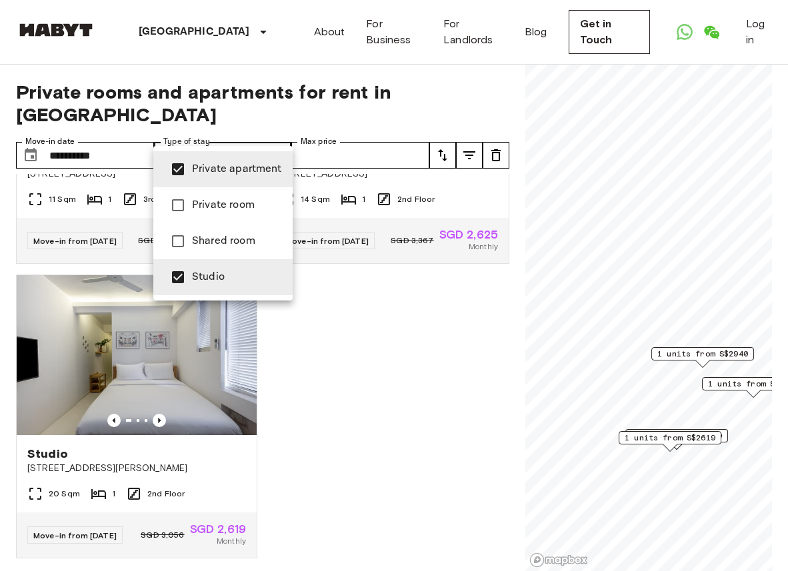
click at [367, 305] on div at bounding box center [394, 285] width 788 height 571
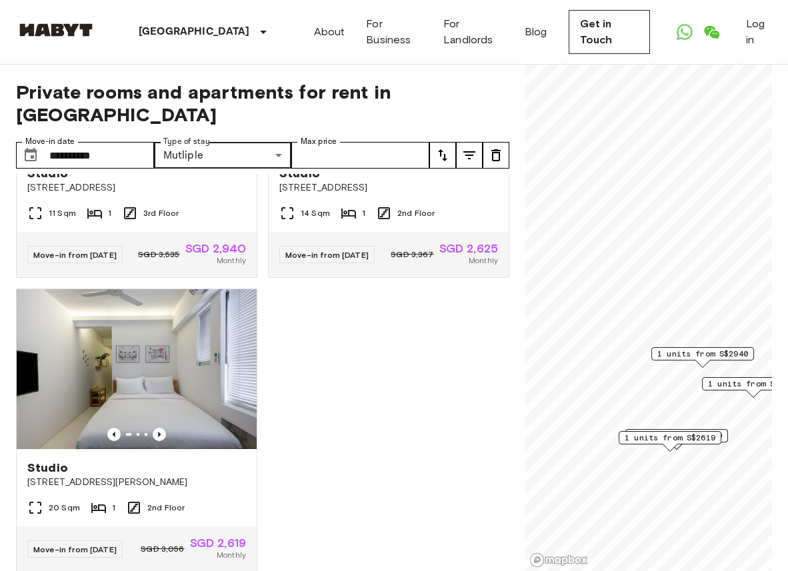
scroll to position [495, 0]
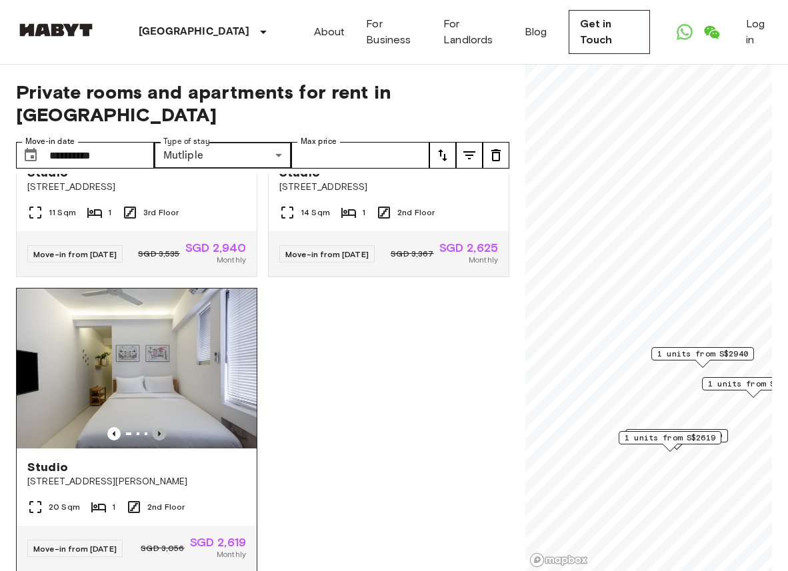
click at [155, 427] on icon "Previous image" at bounding box center [159, 433] width 13 height 13
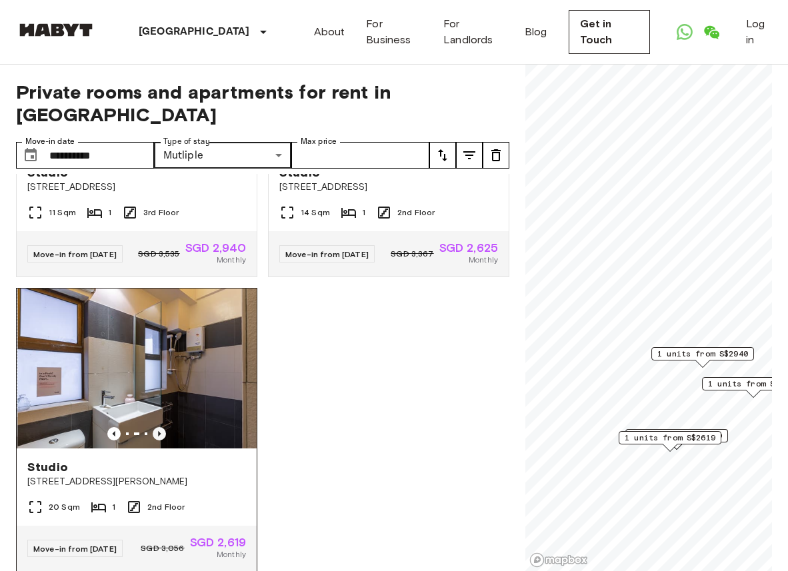
click at [155, 427] on icon "Previous image" at bounding box center [159, 433] width 13 height 13
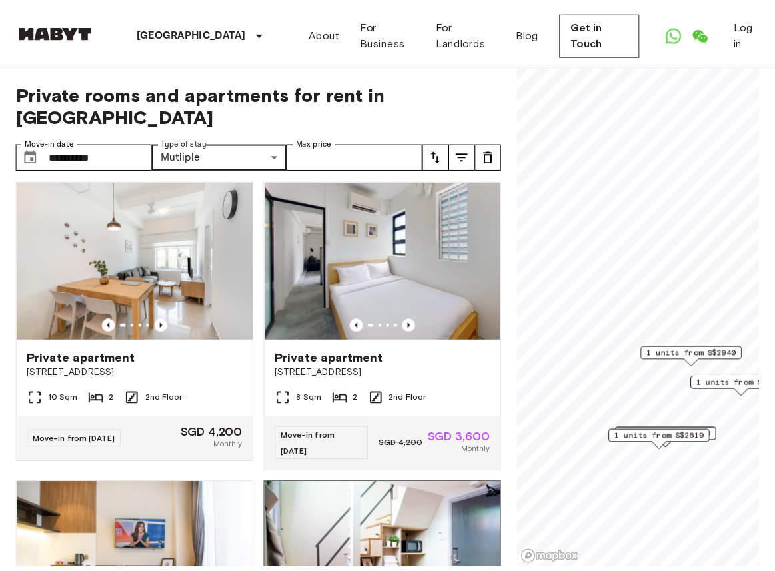
scroll to position [0, 0]
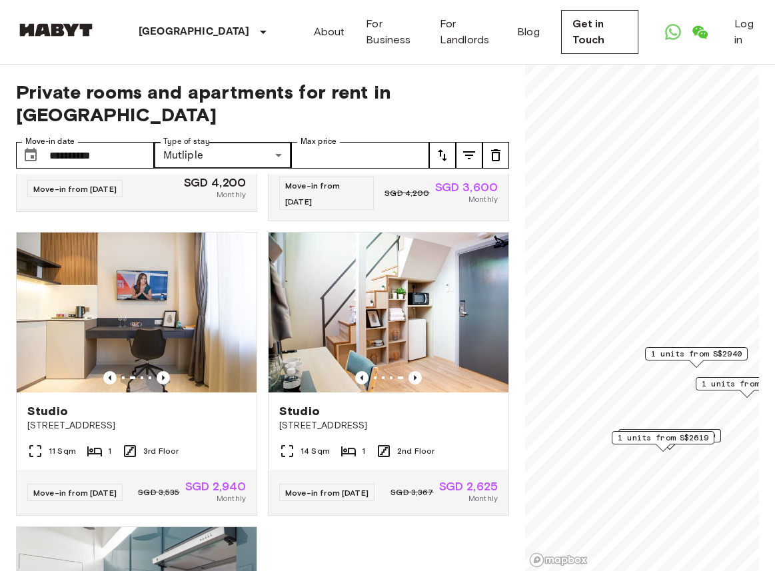
scroll to position [266, 0]
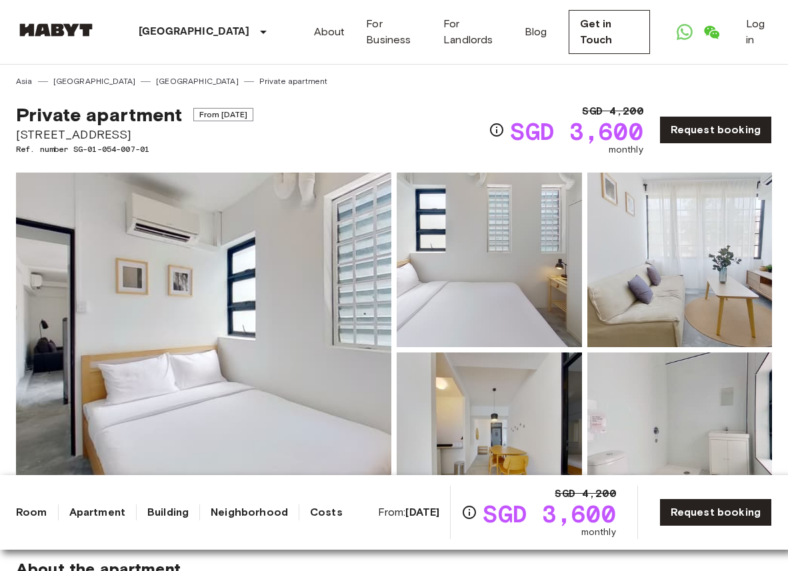
click at [295, 293] on img at bounding box center [203, 350] width 375 height 355
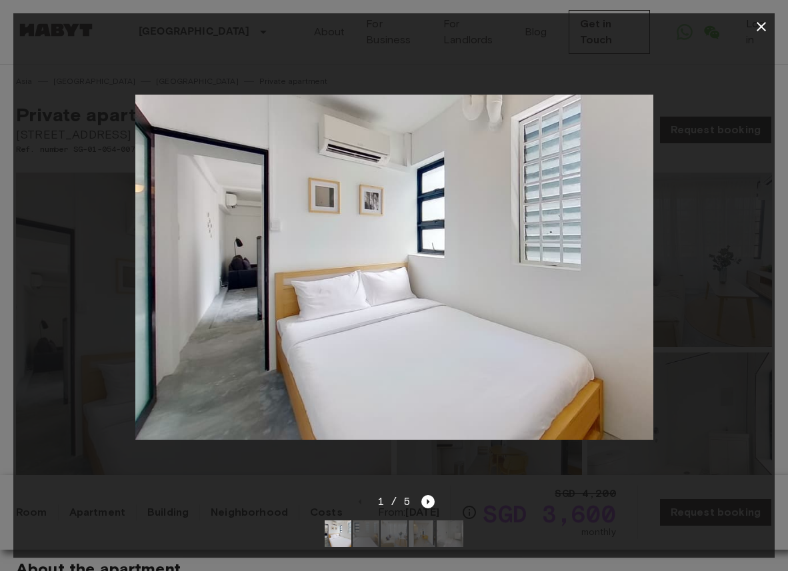
click at [369, 537] on img at bounding box center [366, 533] width 27 height 27
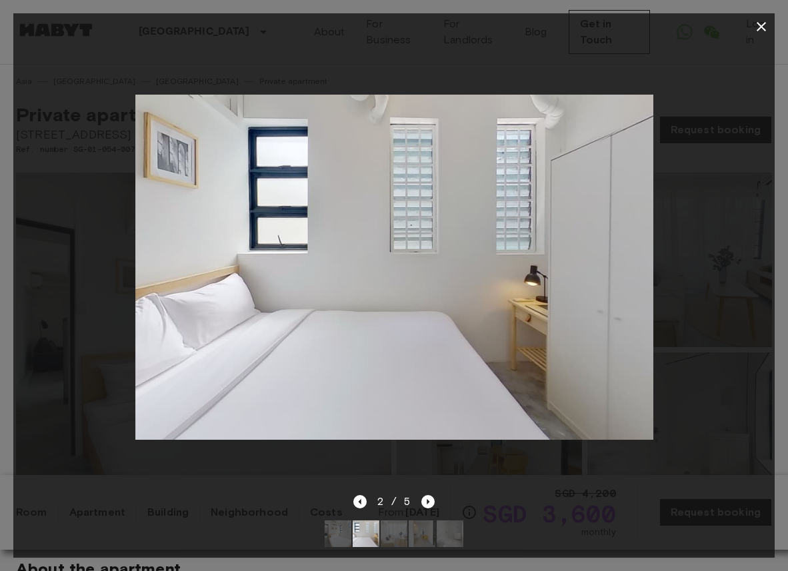
click at [396, 536] on img at bounding box center [393, 533] width 27 height 27
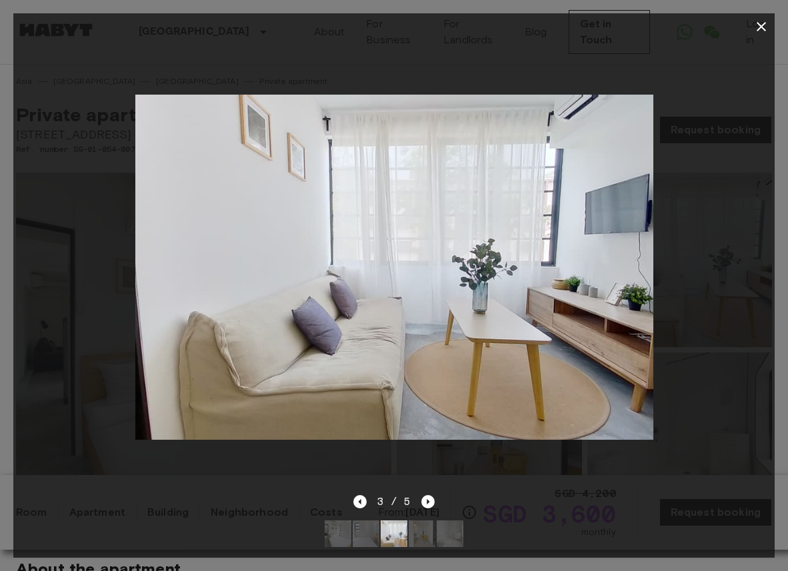
click at [420, 537] on img at bounding box center [421, 533] width 27 height 27
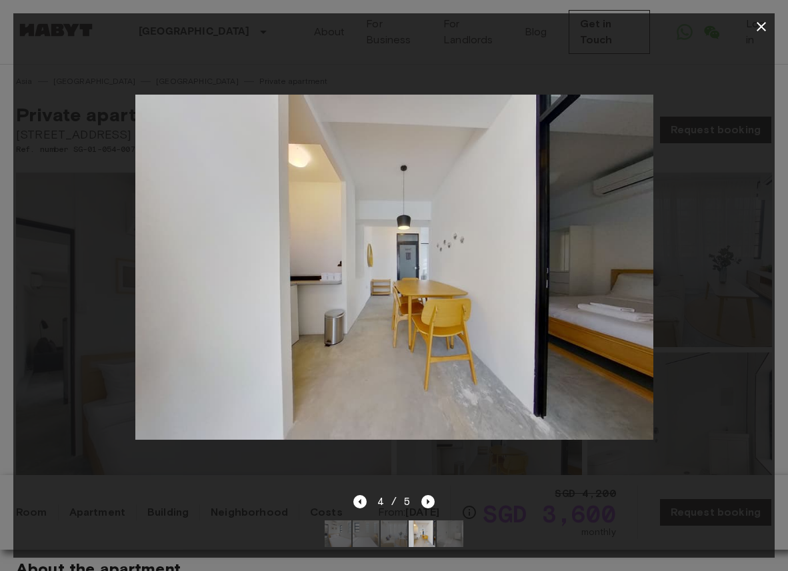
click at [445, 532] on img at bounding box center [449, 533] width 27 height 27
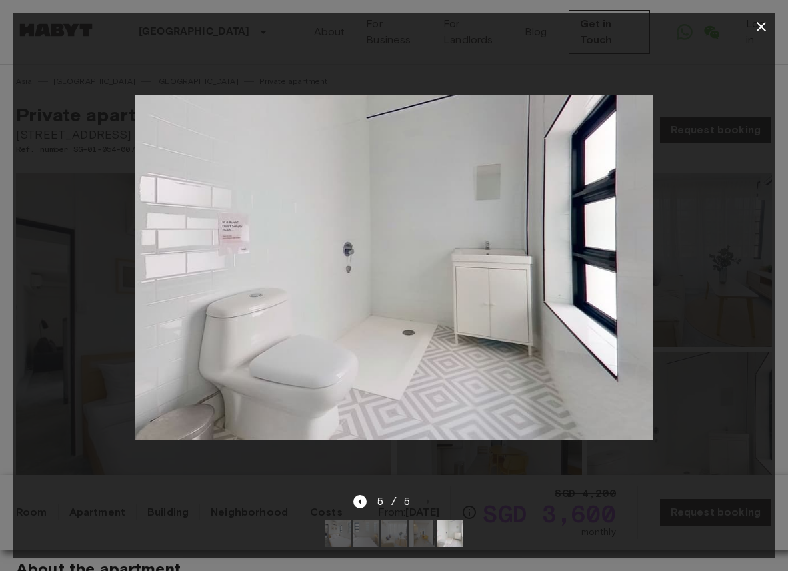
click at [759, 30] on icon "button" at bounding box center [761, 27] width 16 height 16
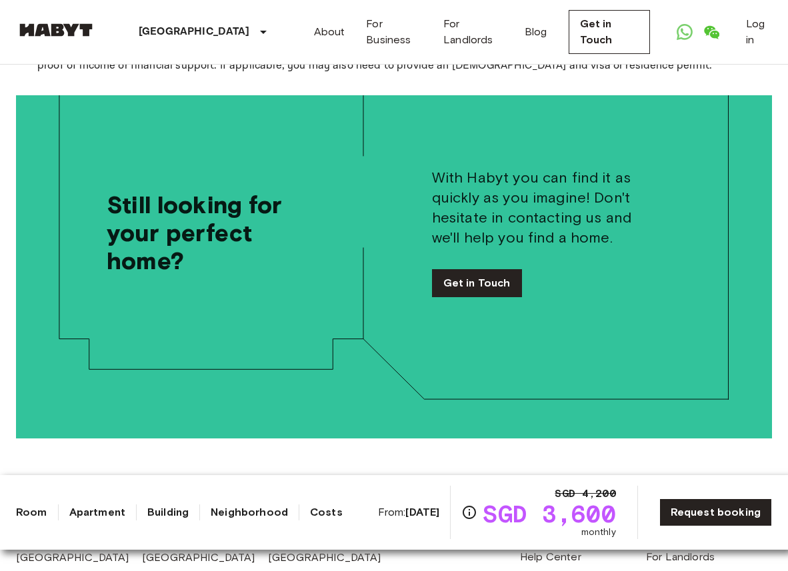
scroll to position [2492, 0]
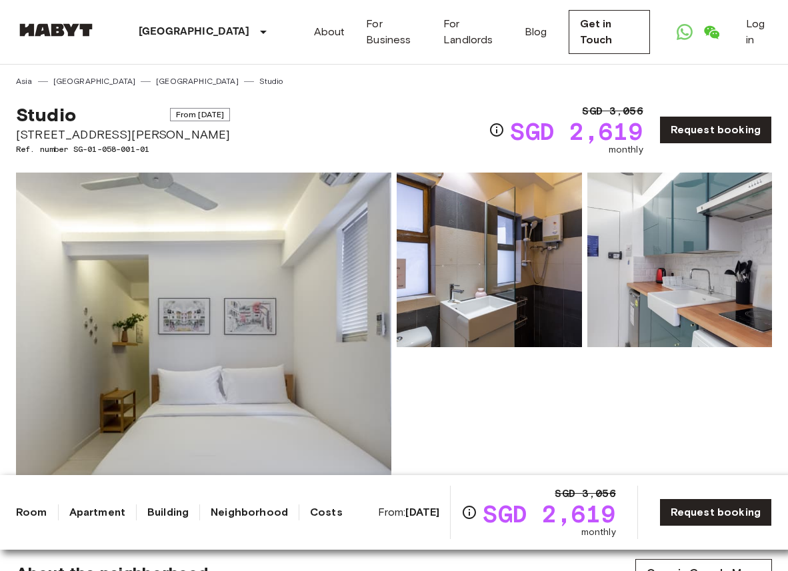
click at [251, 305] on img at bounding box center [203, 350] width 375 height 355
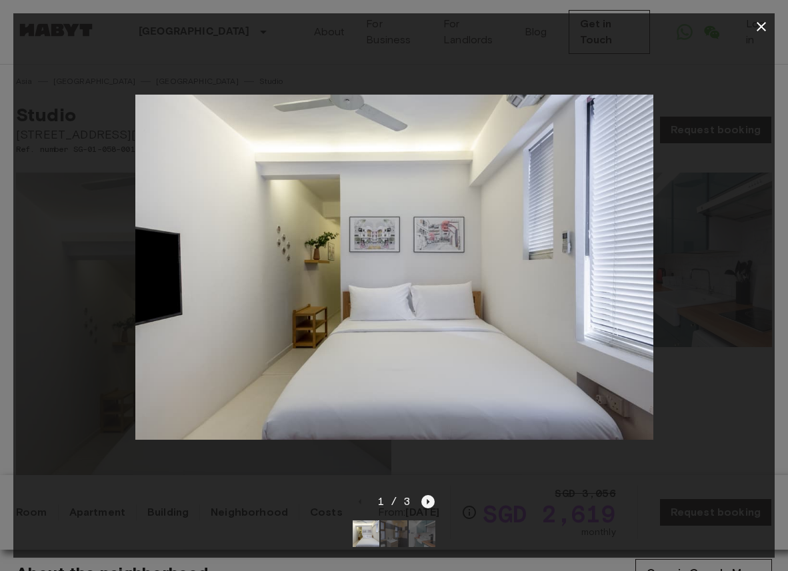
click at [430, 504] on icon "Next image" at bounding box center [427, 501] width 13 height 13
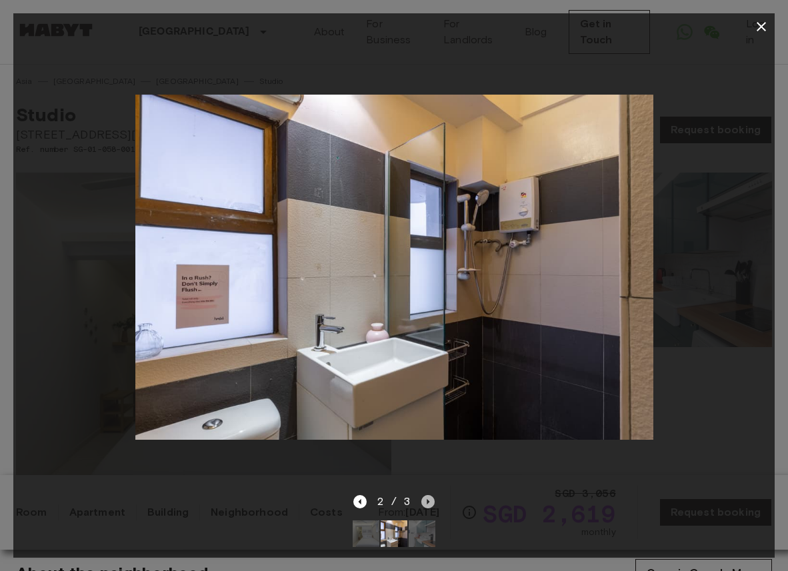
click at [430, 504] on icon "Next image" at bounding box center [427, 501] width 13 height 13
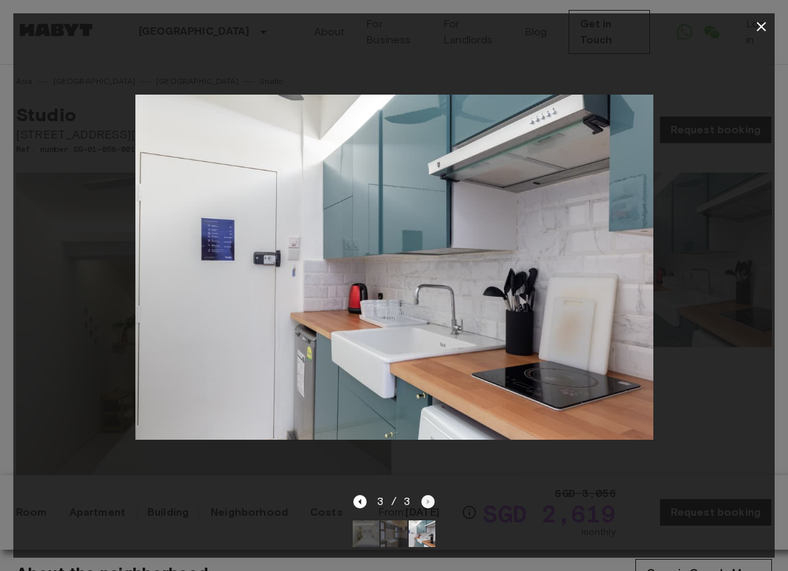
click at [430, 504] on div "3 / 3" at bounding box center [394, 502] width 82 height 16
click at [760, 27] on icon "button" at bounding box center [760, 26] width 9 height 9
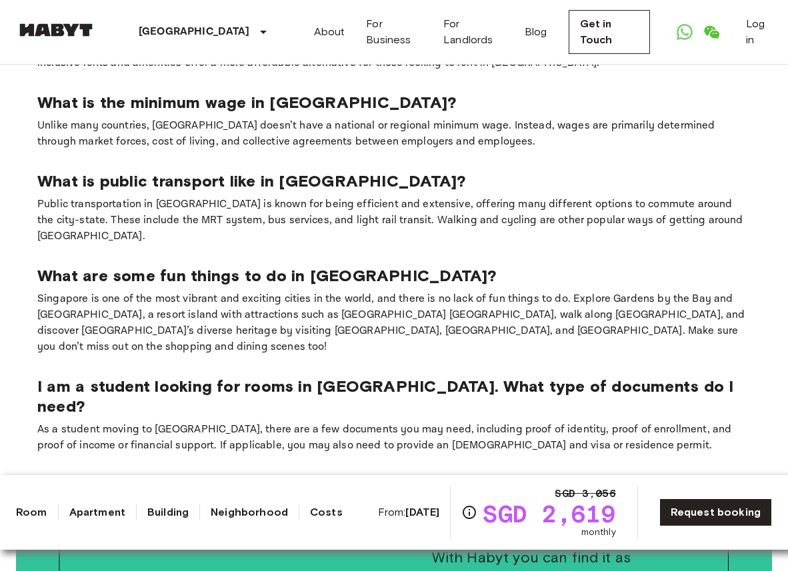
scroll to position [1837, 0]
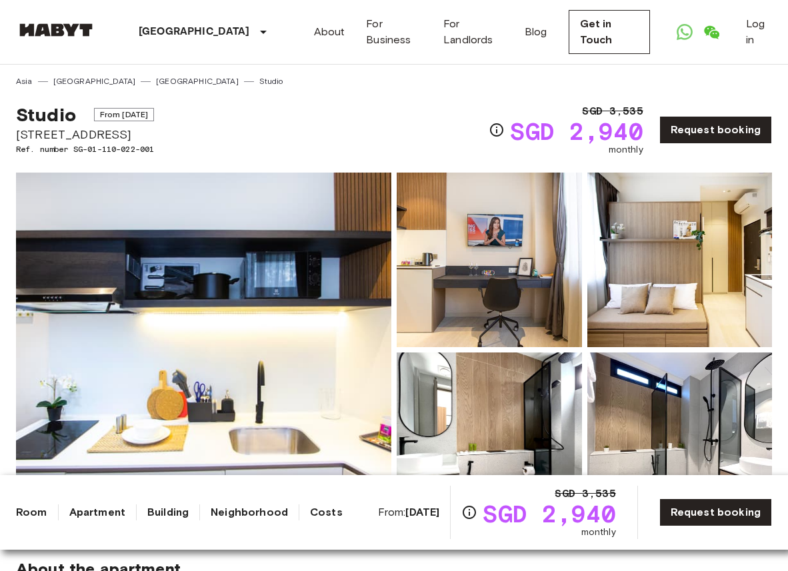
click at [313, 290] on img at bounding box center [203, 350] width 375 height 355
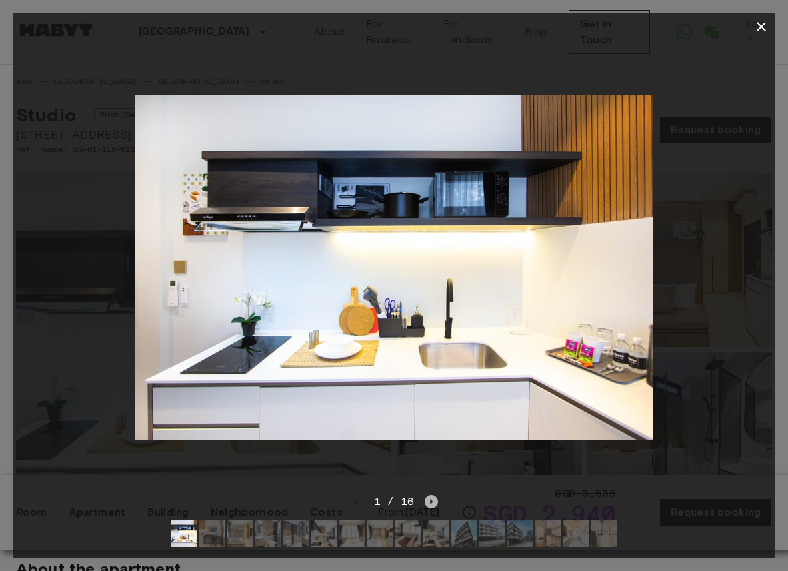
click at [432, 500] on icon "Next image" at bounding box center [430, 501] width 13 height 13
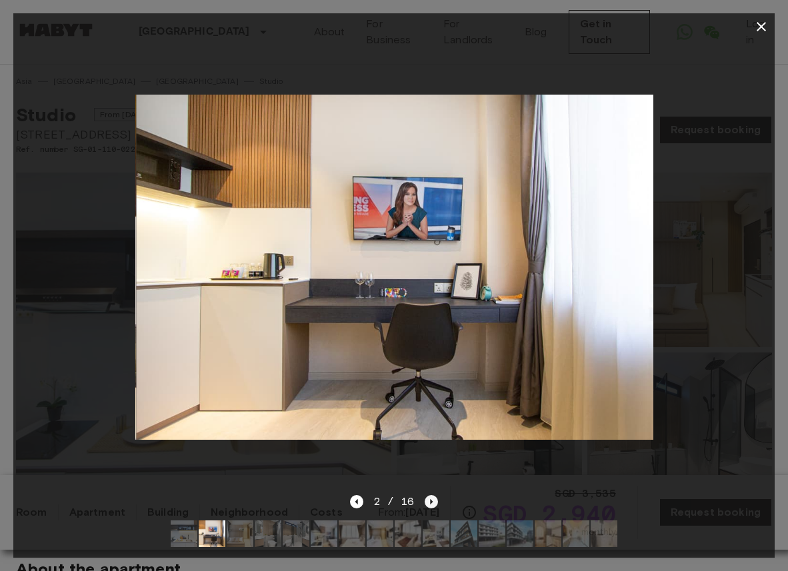
click at [432, 500] on icon "Next image" at bounding box center [430, 501] width 13 height 13
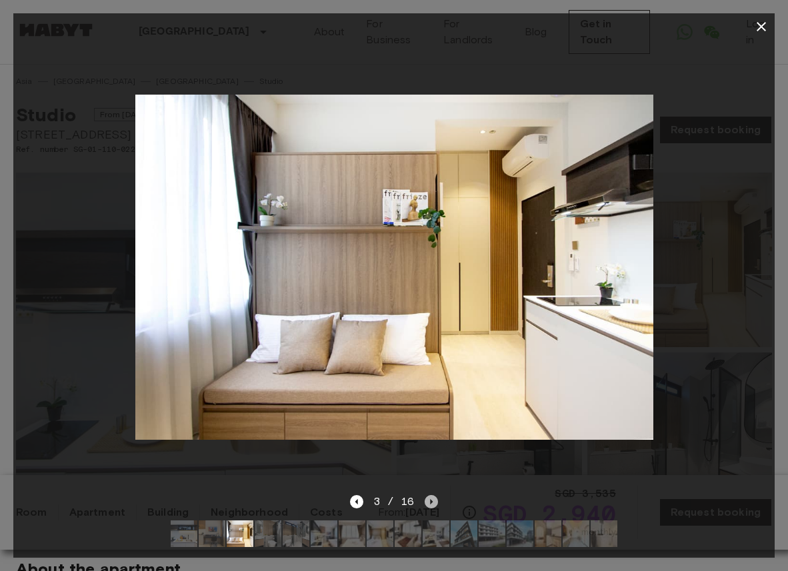
click at [432, 500] on icon "Next image" at bounding box center [430, 501] width 13 height 13
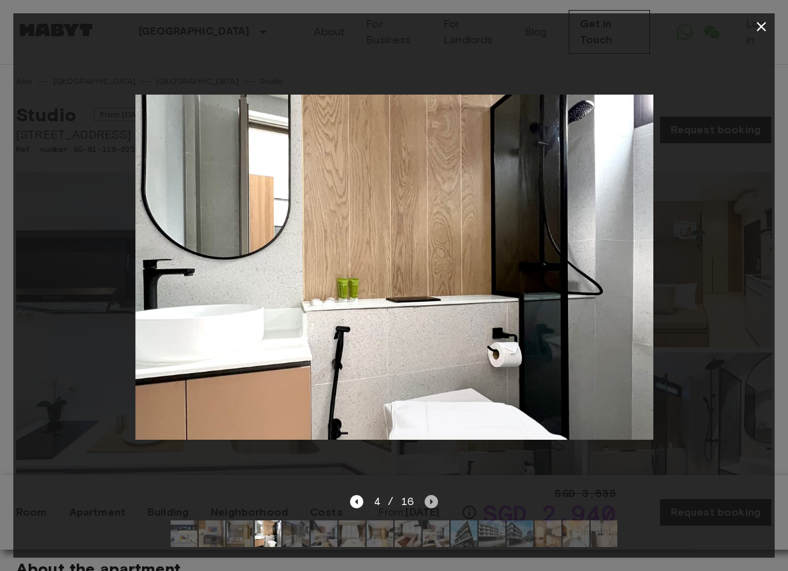
click at [432, 500] on icon "Next image" at bounding box center [430, 501] width 13 height 13
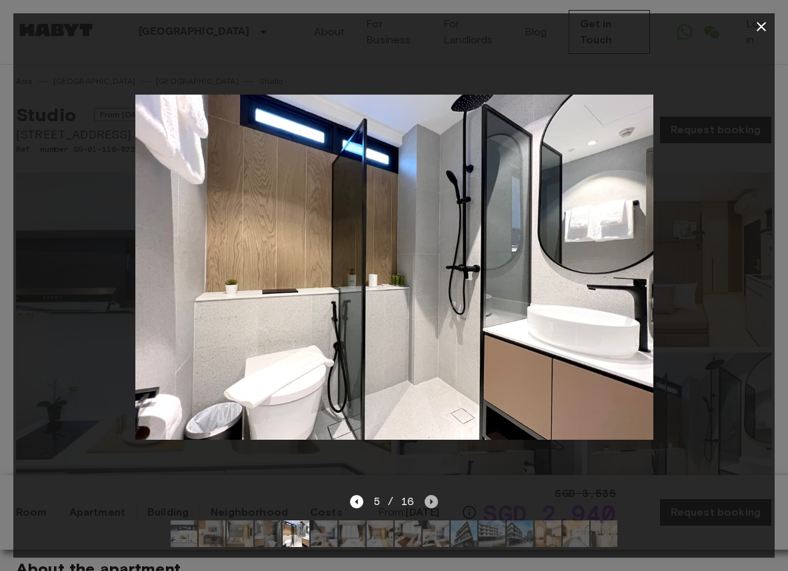
click at [432, 500] on icon "Next image" at bounding box center [430, 501] width 13 height 13
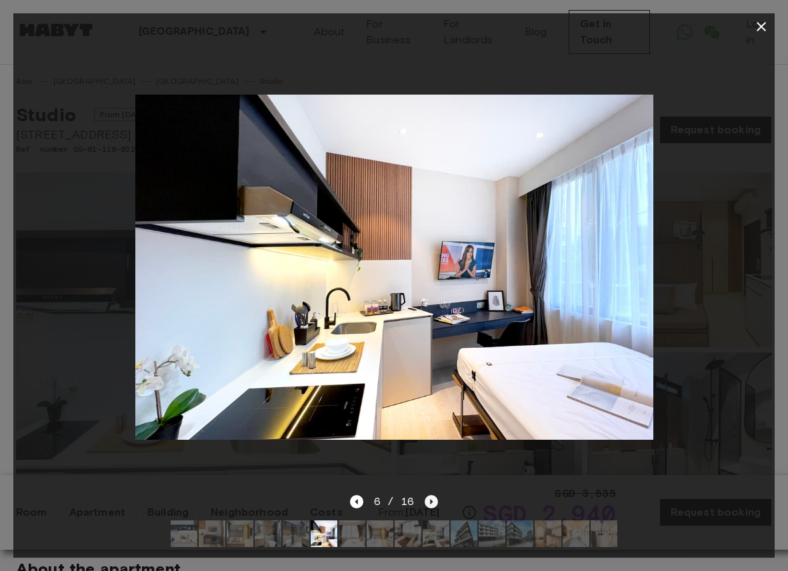
click at [432, 500] on icon "Next image" at bounding box center [430, 501] width 13 height 13
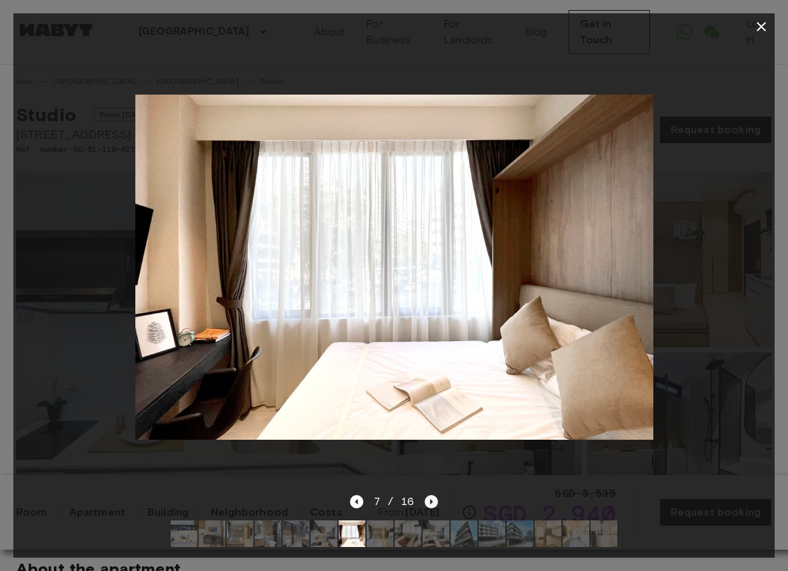
click at [432, 500] on icon "Next image" at bounding box center [430, 501] width 13 height 13
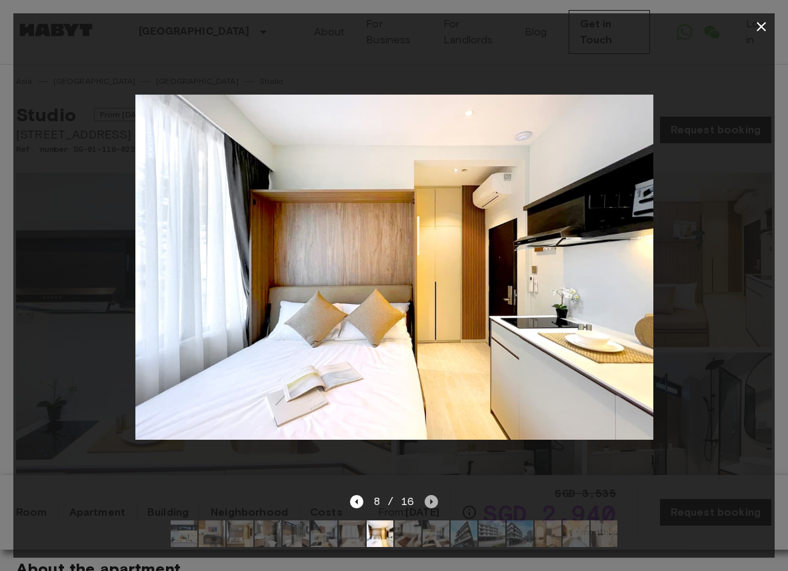
click at [432, 500] on icon "Next image" at bounding box center [430, 501] width 13 height 13
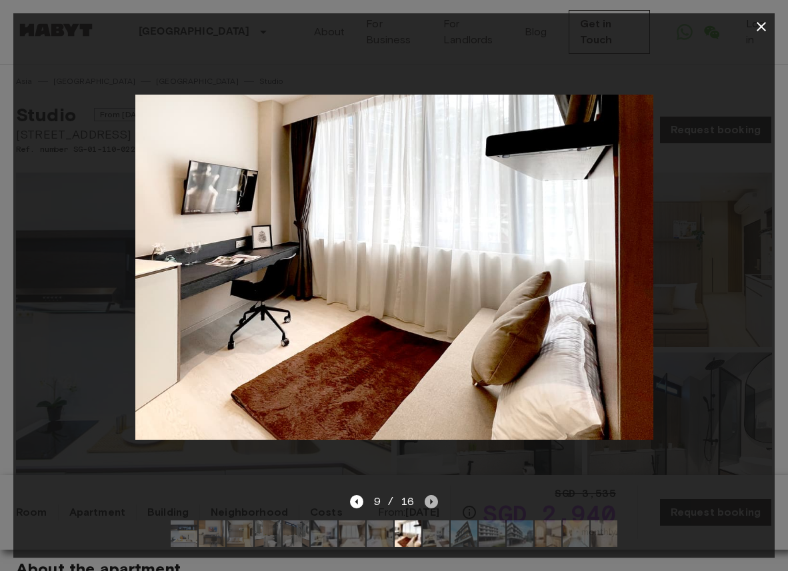
click at [432, 500] on icon "Next image" at bounding box center [430, 501] width 13 height 13
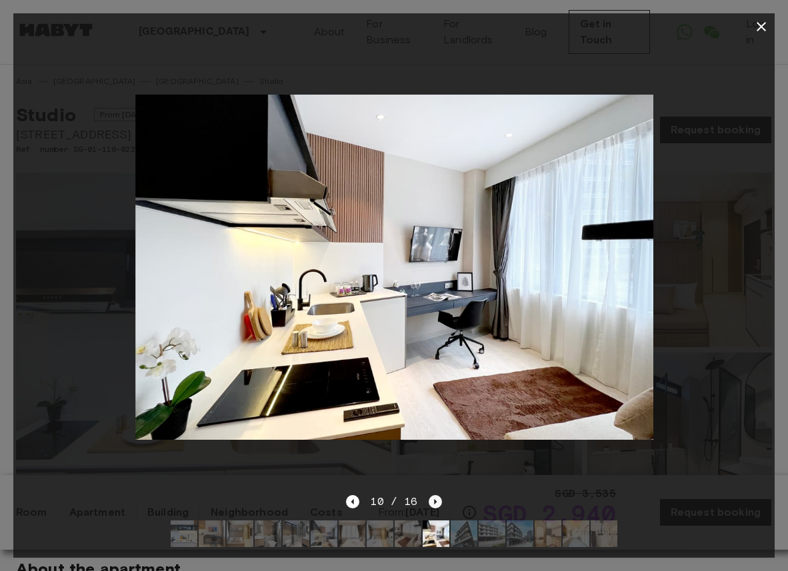
click at [432, 500] on icon "Next image" at bounding box center [434, 501] width 13 height 13
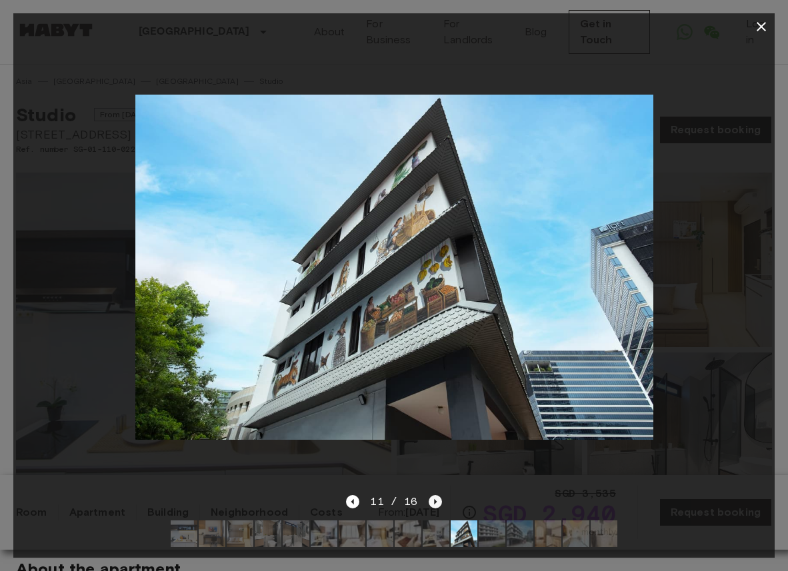
click at [432, 500] on icon "Next image" at bounding box center [434, 501] width 13 height 13
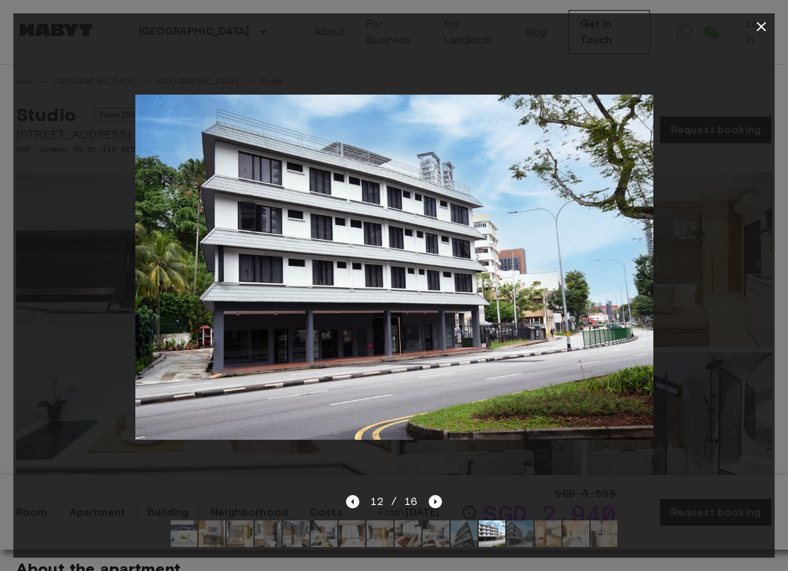
click at [764, 21] on icon "button" at bounding box center [761, 27] width 16 height 16
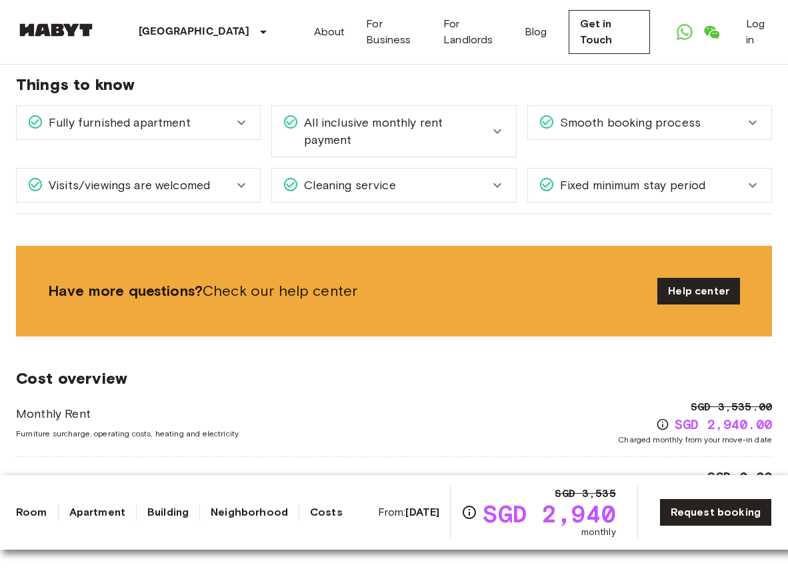
scroll to position [1469, 0]
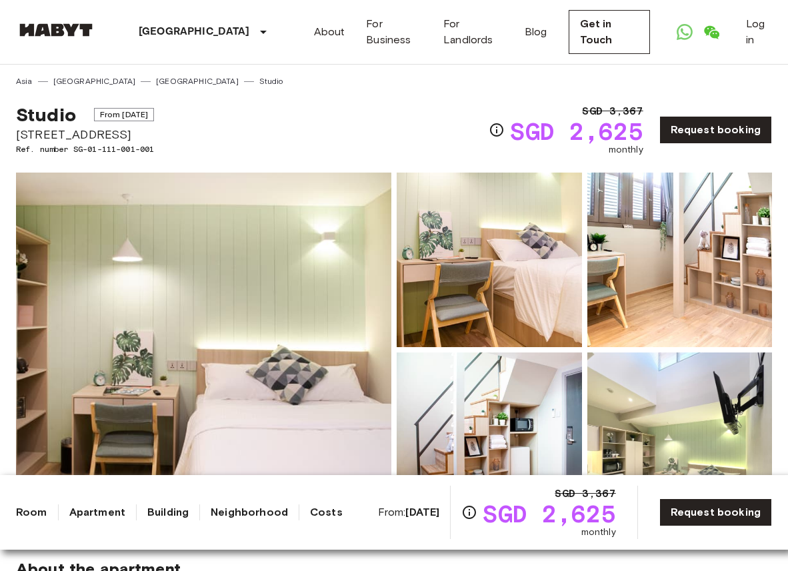
click at [301, 273] on img at bounding box center [203, 350] width 375 height 355
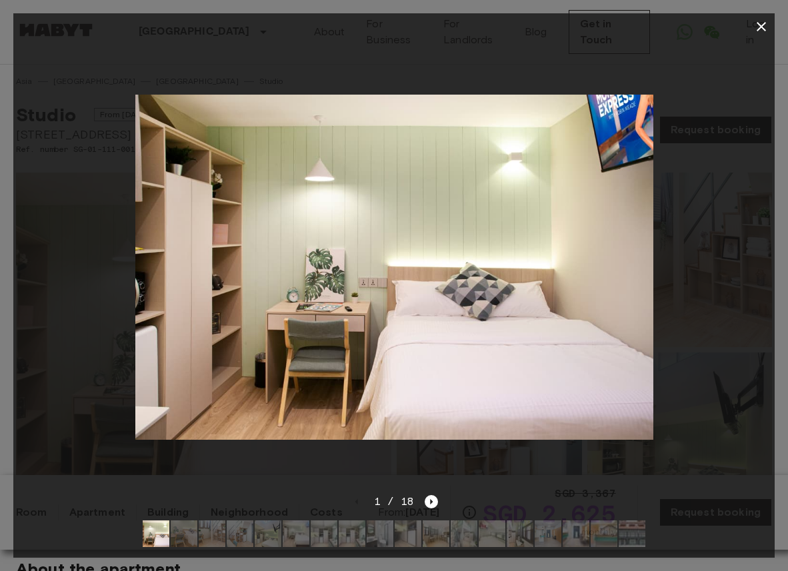
click at [434, 494] on div "1 / 18" at bounding box center [394, 502] width 89 height 16
click at [432, 502] on icon "Next image" at bounding box center [430, 501] width 13 height 13
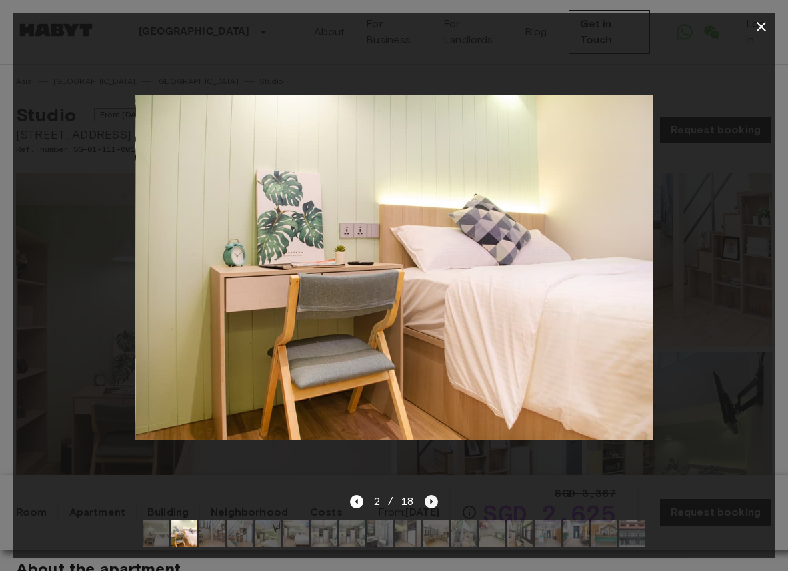
click at [432, 502] on icon "Next image" at bounding box center [430, 501] width 13 height 13
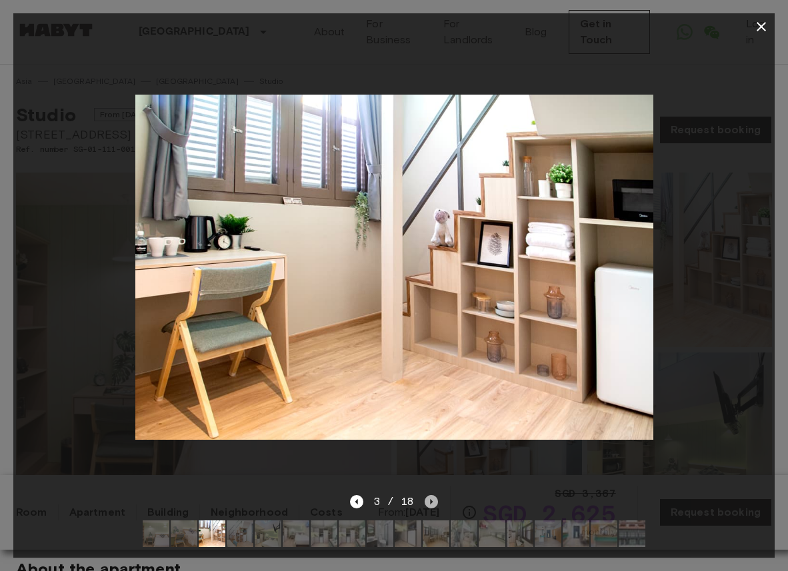
click at [432, 502] on icon "Next image" at bounding box center [430, 501] width 13 height 13
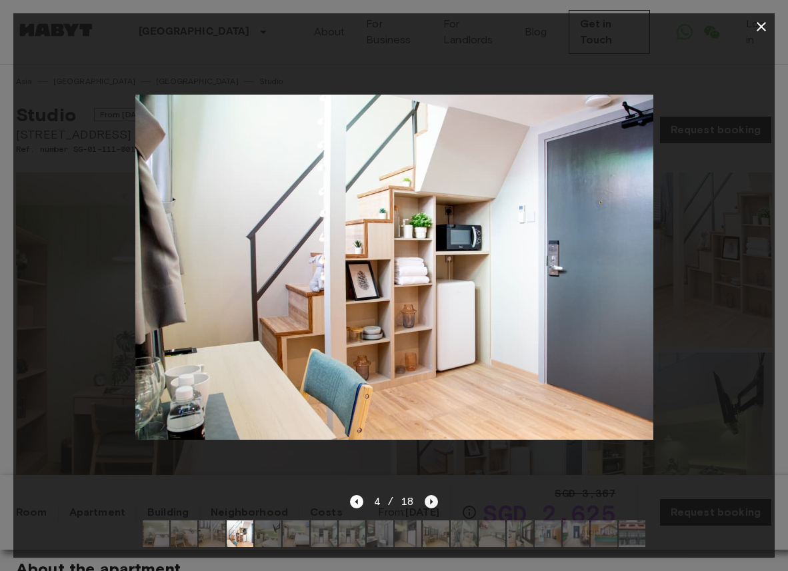
click at [432, 502] on icon "Next image" at bounding box center [430, 501] width 13 height 13
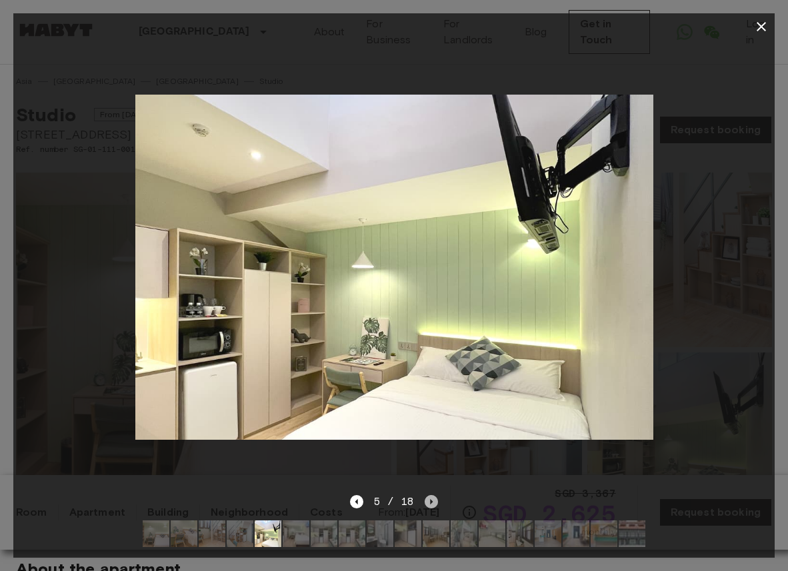
click at [432, 502] on icon "Next image" at bounding box center [430, 501] width 13 height 13
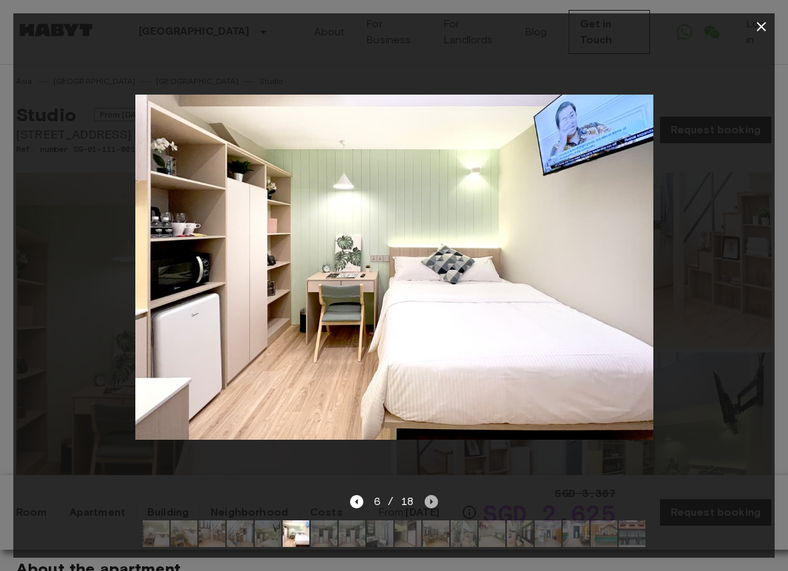
click at [432, 502] on icon "Next image" at bounding box center [430, 501] width 13 height 13
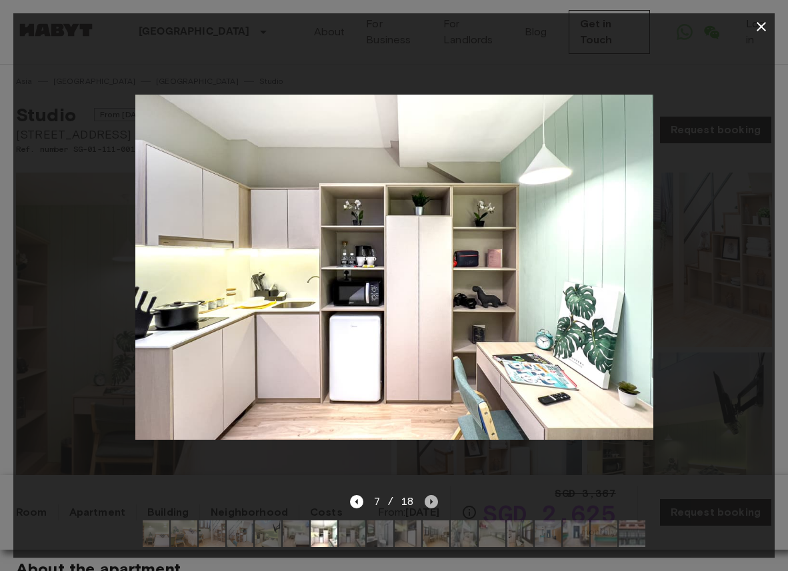
click at [432, 502] on icon "Next image" at bounding box center [430, 501] width 13 height 13
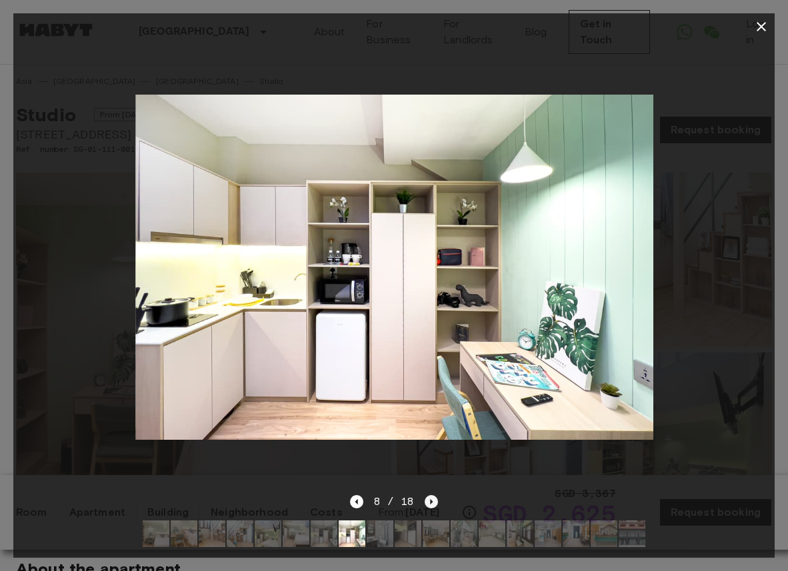
click at [432, 502] on icon "Next image" at bounding box center [430, 501] width 13 height 13
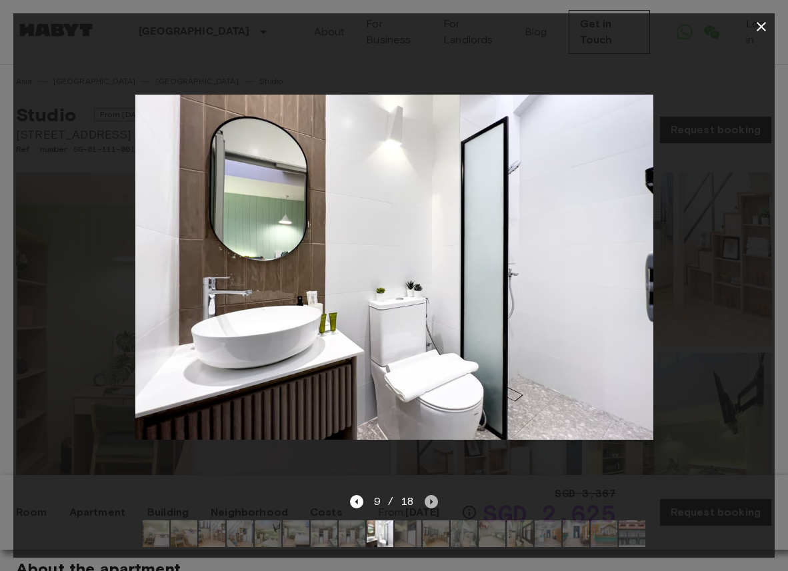
click at [432, 502] on icon "Next image" at bounding box center [430, 501] width 13 height 13
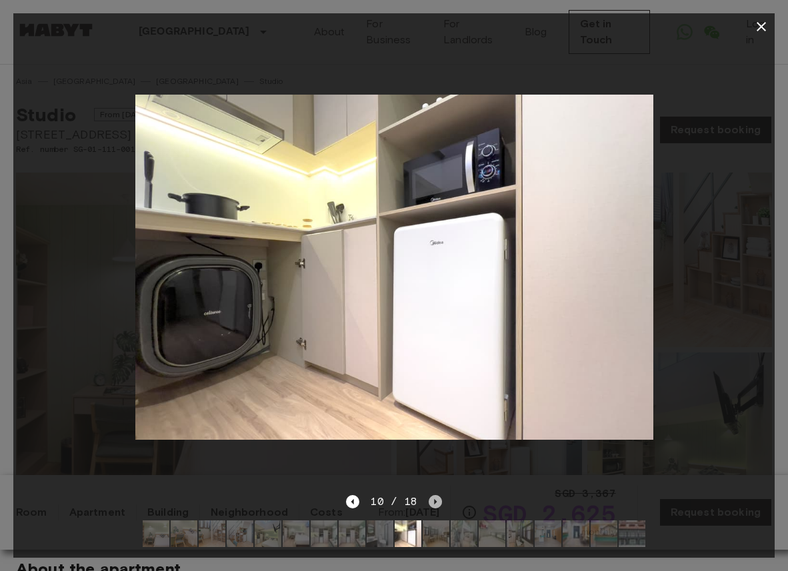
click at [432, 502] on icon "Next image" at bounding box center [434, 501] width 13 height 13
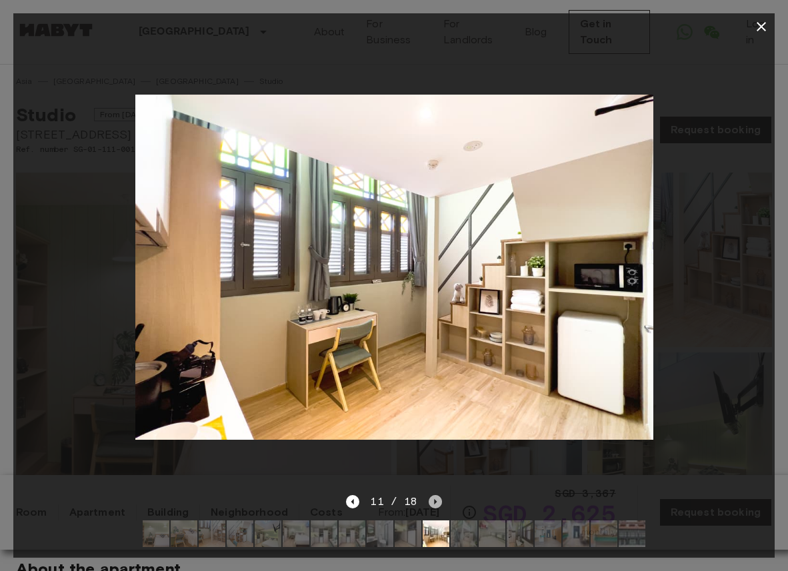
click at [432, 502] on icon "Next image" at bounding box center [434, 501] width 13 height 13
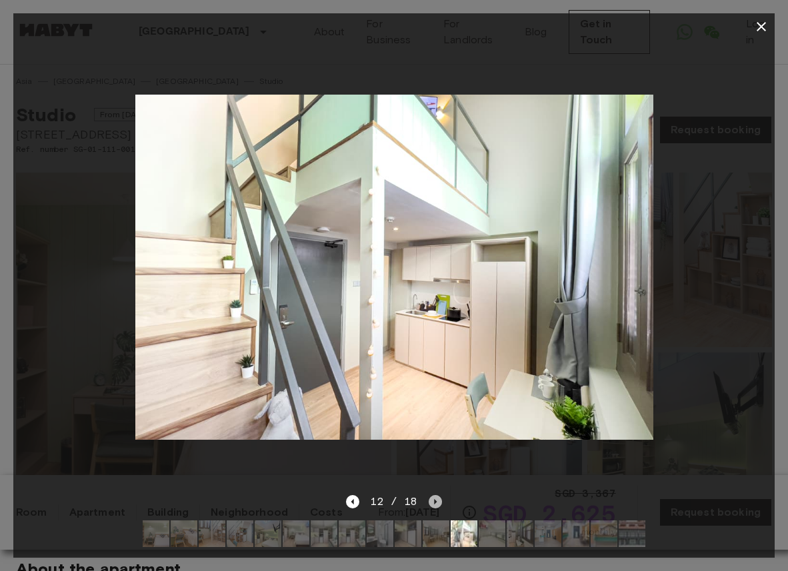
click at [432, 502] on icon "Next image" at bounding box center [434, 501] width 13 height 13
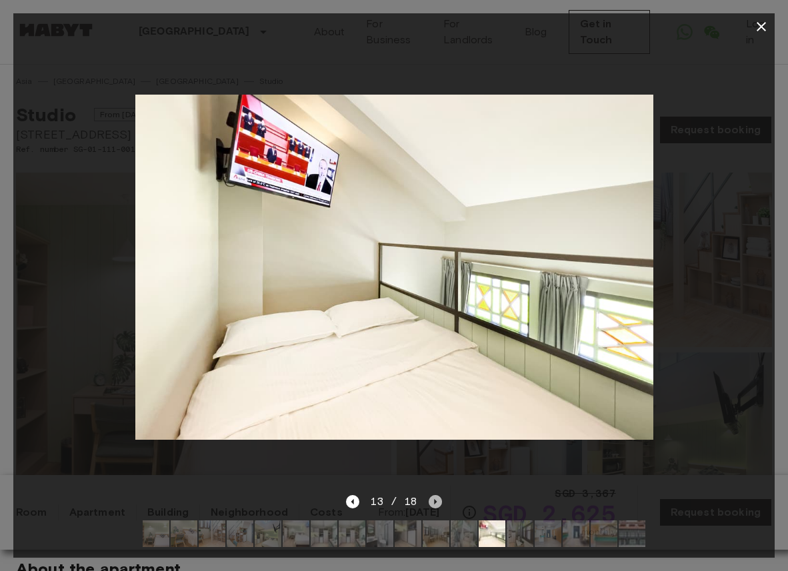
click at [432, 502] on icon "Next image" at bounding box center [434, 501] width 13 height 13
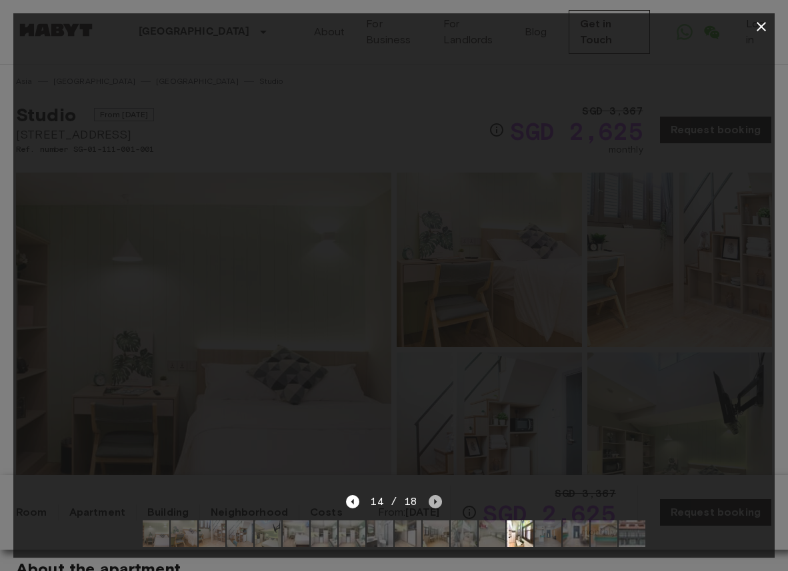
click at [432, 502] on icon "Next image" at bounding box center [434, 501] width 13 height 13
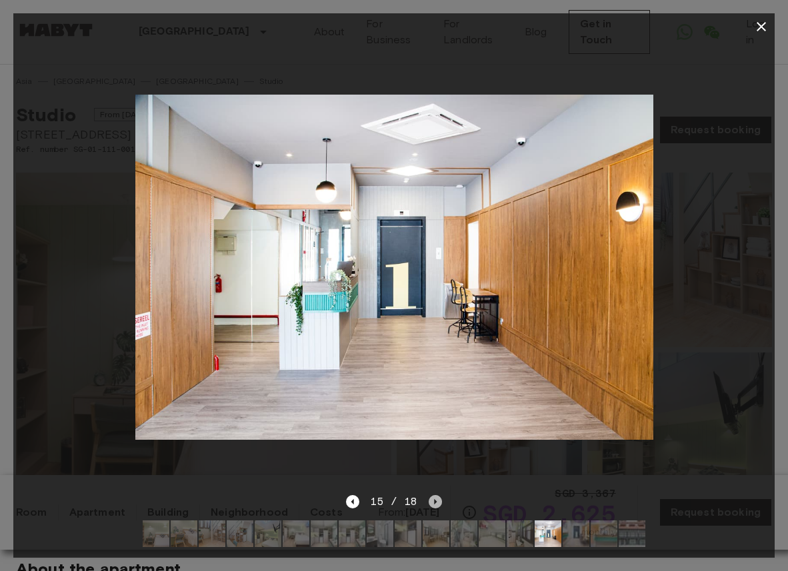
click at [432, 502] on icon "Next image" at bounding box center [434, 501] width 13 height 13
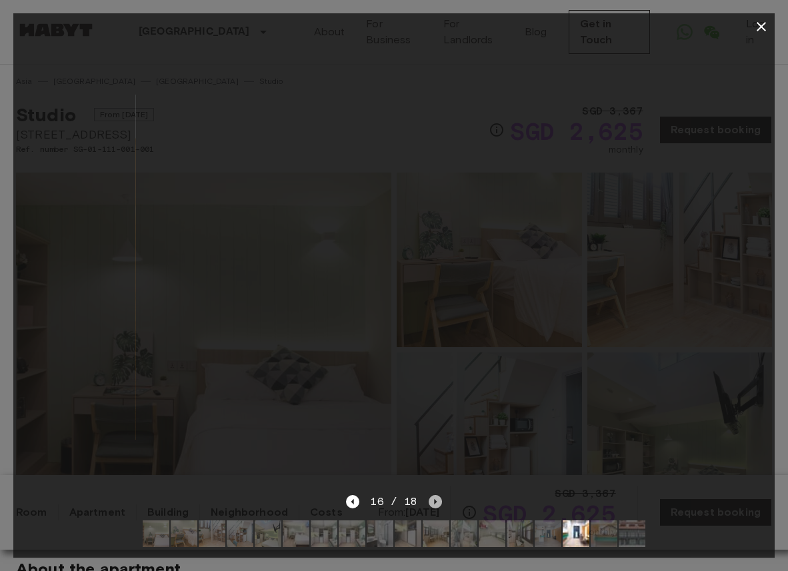
click at [432, 502] on icon "Next image" at bounding box center [434, 501] width 13 height 13
click at [432, 502] on div "18 / 18" at bounding box center [393, 502] width 95 height 16
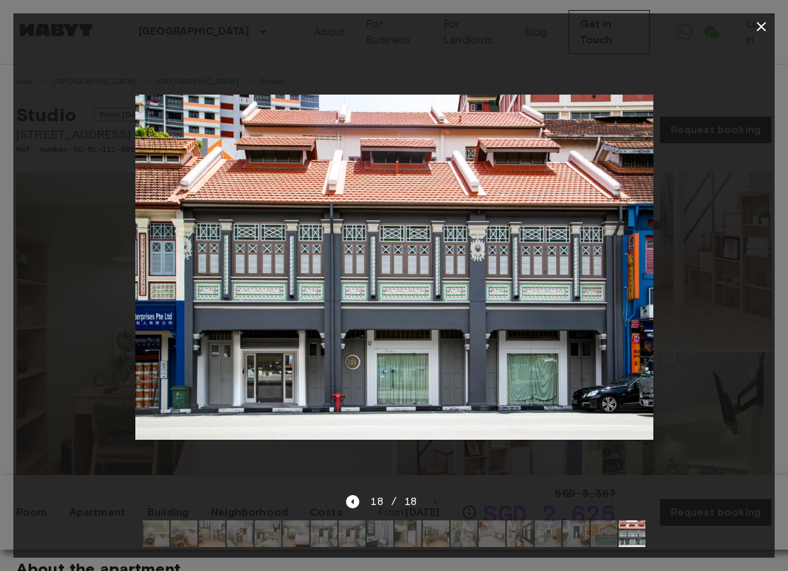
click at [762, 22] on icon "button" at bounding box center [761, 27] width 16 height 16
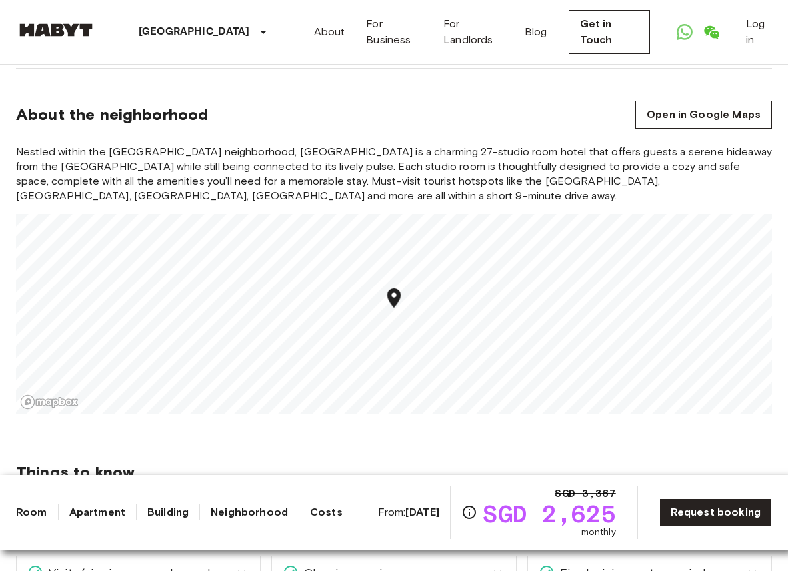
scroll to position [1084, 0]
